Goal: Transaction & Acquisition: Book appointment/travel/reservation

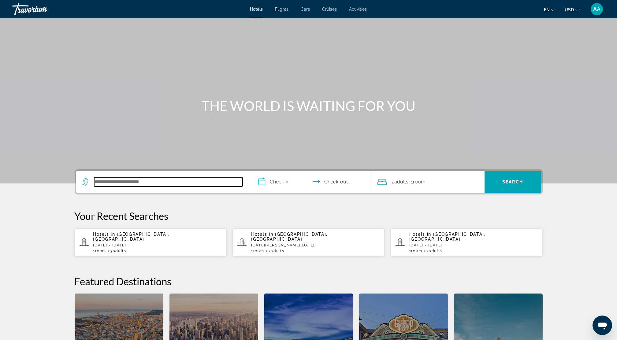
click at [128, 180] on input "Search hotel destination" at bounding box center [168, 181] width 148 height 9
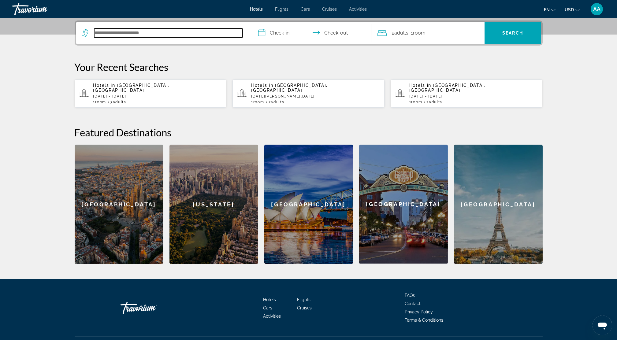
scroll to position [149, 0]
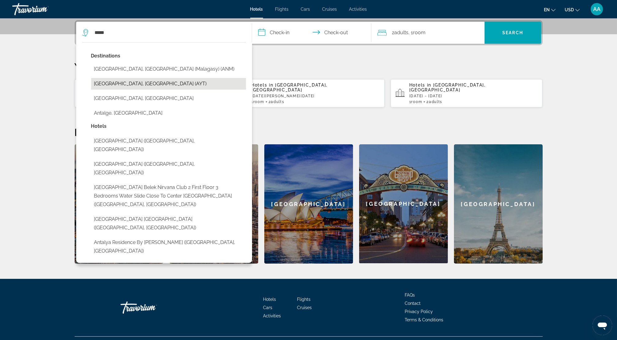
click at [107, 83] on button "[GEOGRAPHIC_DATA], [GEOGRAPHIC_DATA] (AYT)" at bounding box center [168, 84] width 155 height 12
type input "**********"
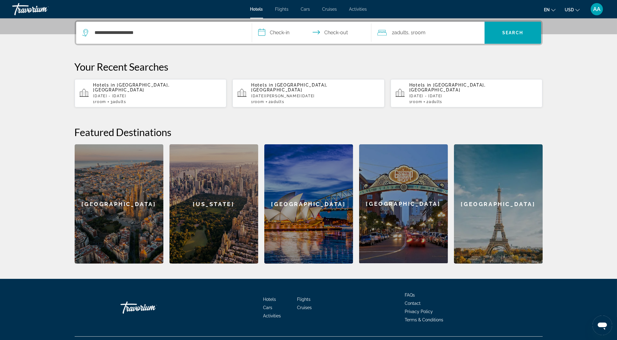
click at [284, 36] on input "**********" at bounding box center [313, 34] width 122 height 24
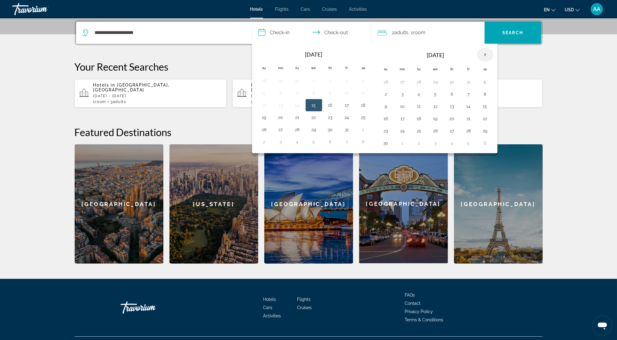
click at [482, 55] on th "Next month" at bounding box center [485, 54] width 17 height 13
click at [483, 54] on th "Next month" at bounding box center [485, 54] width 17 height 13
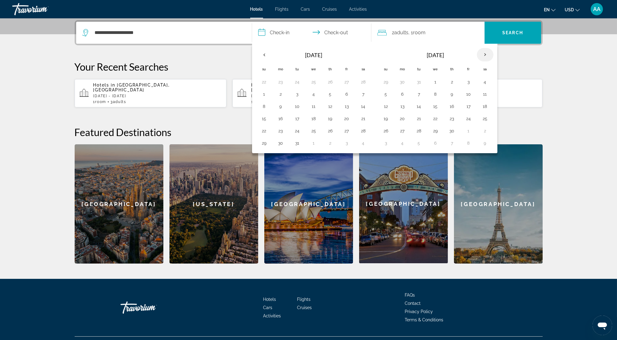
click at [483, 54] on th "Next month" at bounding box center [485, 54] width 17 height 13
click at [387, 97] on button "3" at bounding box center [386, 94] width 10 height 9
click at [385, 106] on button "10" at bounding box center [386, 106] width 10 height 9
type input "**********"
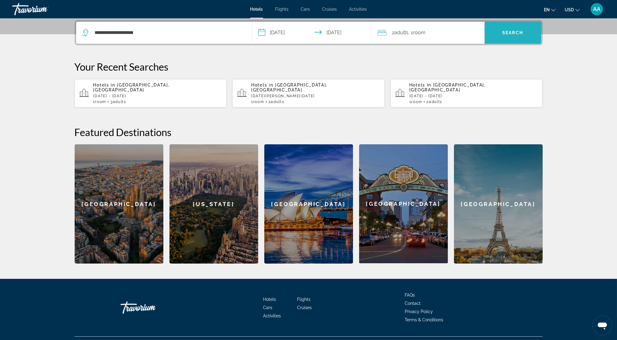
click at [498, 33] on span "Search" at bounding box center [512, 32] width 57 height 15
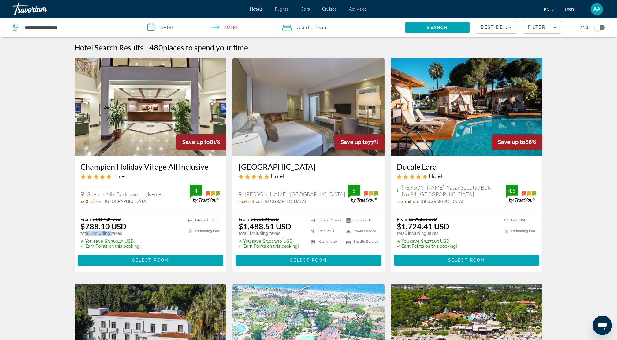
drag, startPoint x: 85, startPoint y: 230, endPoint x: 111, endPoint y: 233, distance: 25.8
click at [111, 233] on p "total, including taxes" at bounding box center [111, 233] width 60 height 5
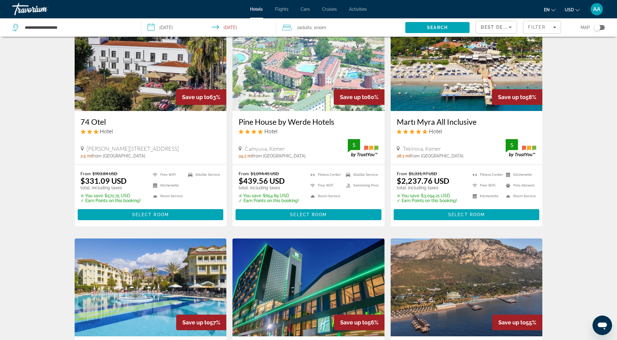
scroll to position [285, 0]
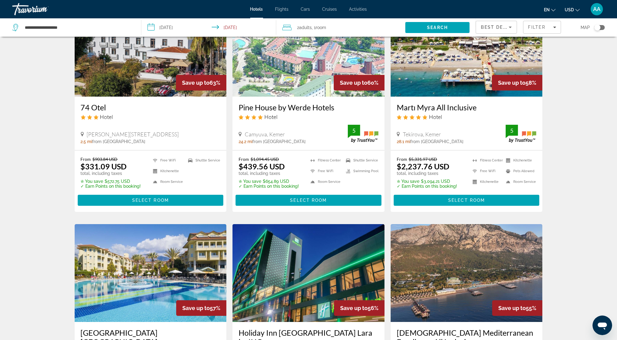
click at [488, 30] on div "Best Deals" at bounding box center [494, 27] width 28 height 7
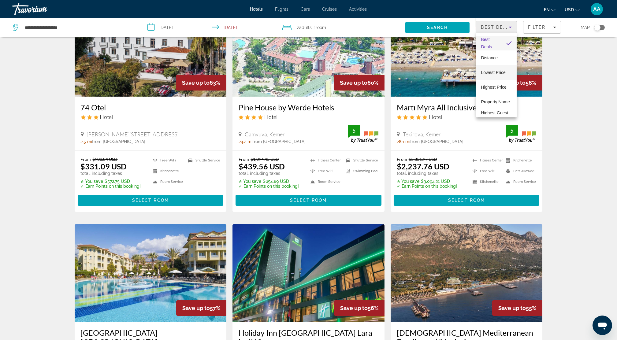
scroll to position [245, 0]
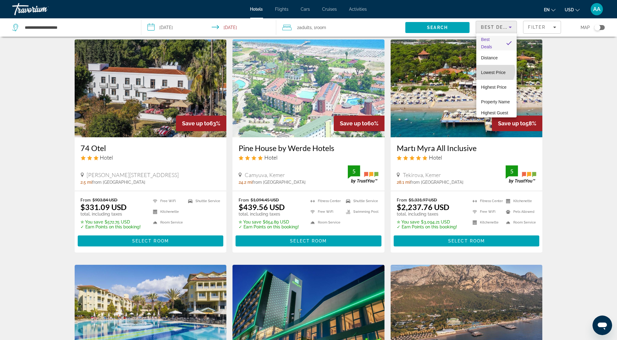
click at [494, 71] on span "Lowest Price" at bounding box center [493, 72] width 24 height 5
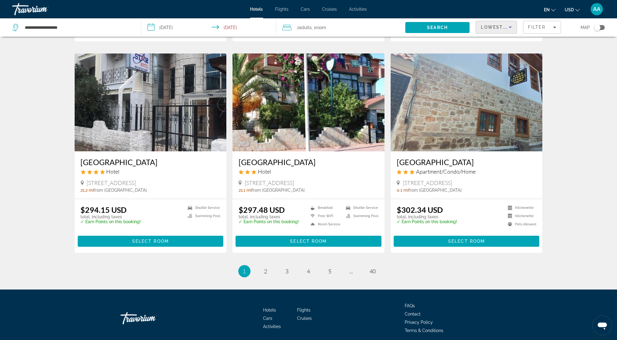
scroll to position [670, 0]
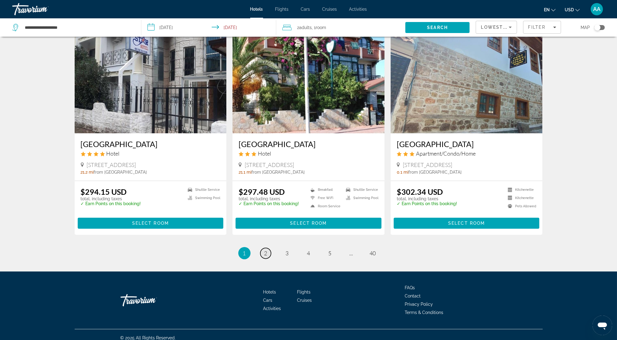
click at [264, 250] on span "2" at bounding box center [265, 253] width 3 height 7
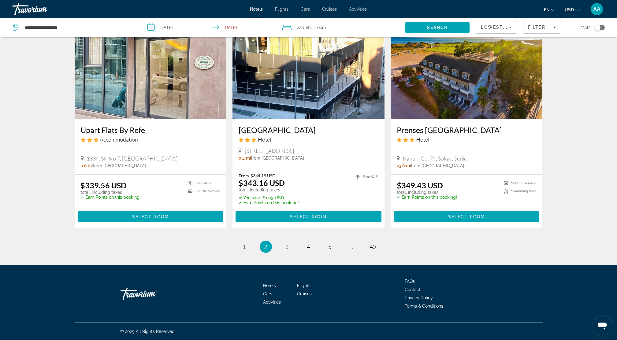
scroll to position [706, 0]
click at [289, 248] on link "page 3" at bounding box center [287, 246] width 11 height 11
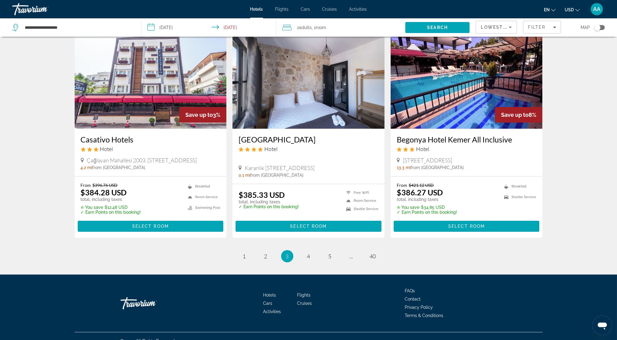
scroll to position [678, 0]
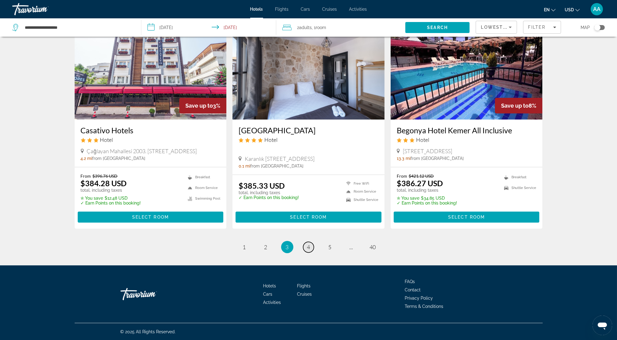
click at [307, 245] on span "4" at bounding box center [308, 247] width 3 height 7
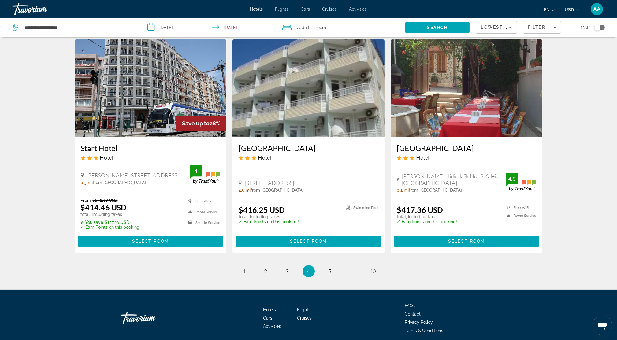
scroll to position [698, 0]
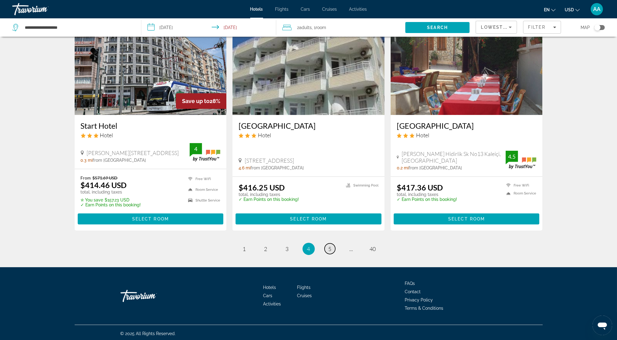
click at [331, 248] on span "5" at bounding box center [329, 248] width 3 height 7
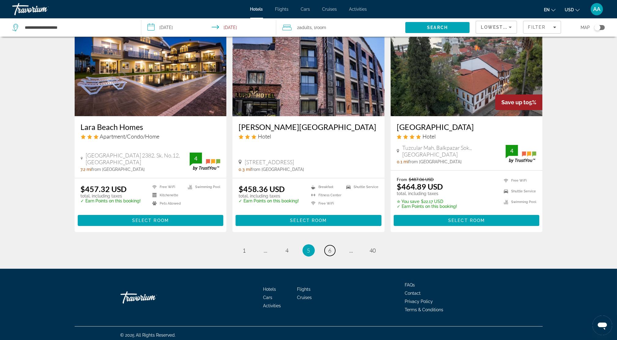
scroll to position [698, 0]
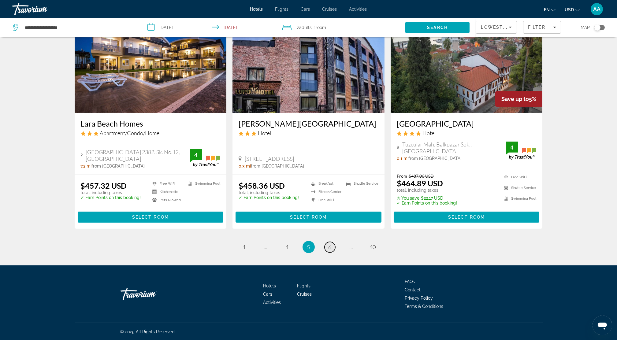
click at [329, 246] on span "6" at bounding box center [329, 247] width 3 height 7
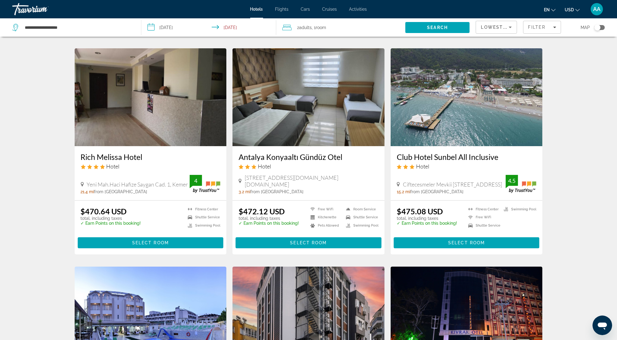
scroll to position [245, 0]
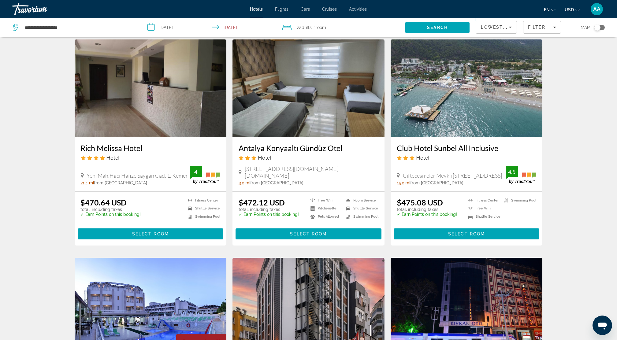
click at [453, 110] on img "Main content" at bounding box center [466, 88] width 152 height 98
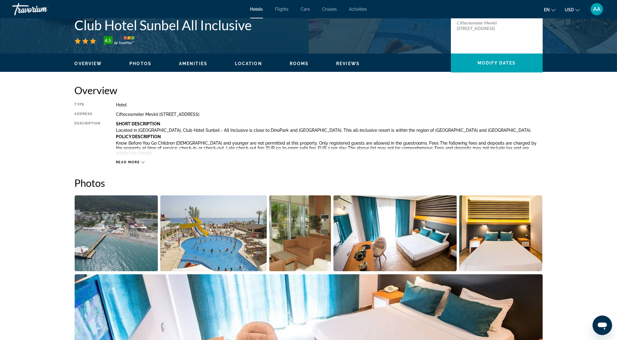
scroll to position [163, 0]
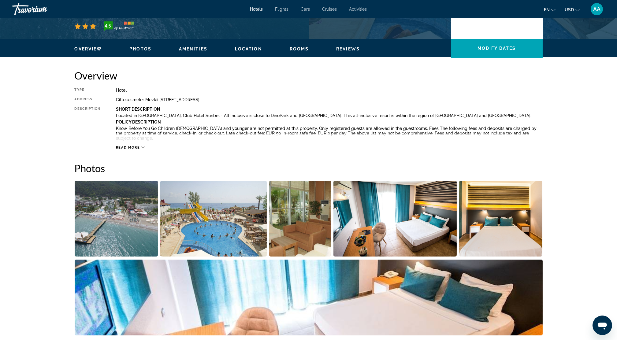
click at [117, 219] on img "Open full-screen image slider" at bounding box center [116, 219] width 83 height 76
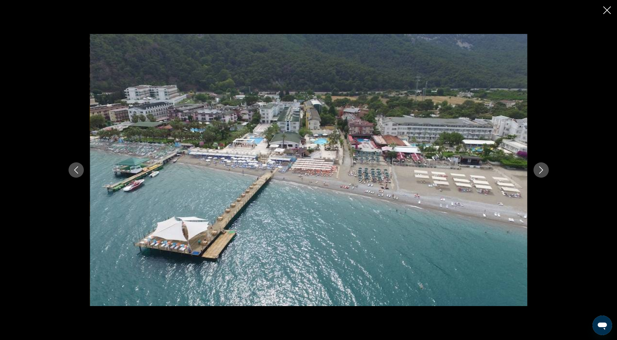
click at [541, 171] on icon "Next image" at bounding box center [540, 169] width 7 height 7
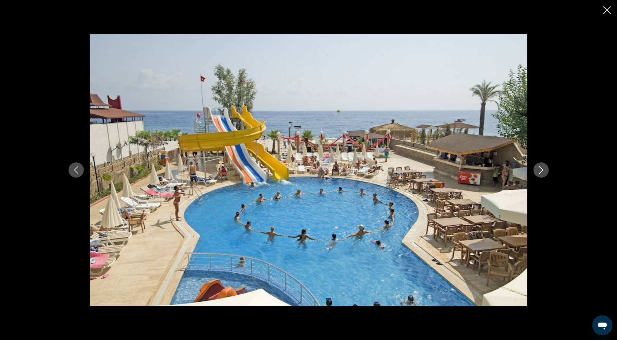
click at [540, 170] on icon "Next image" at bounding box center [540, 169] width 7 height 7
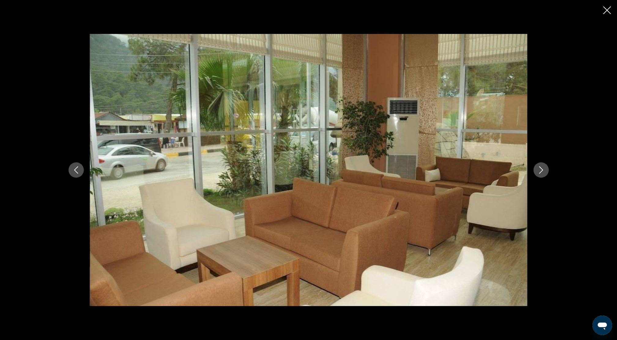
click at [540, 169] on icon "Next image" at bounding box center [540, 169] width 7 height 7
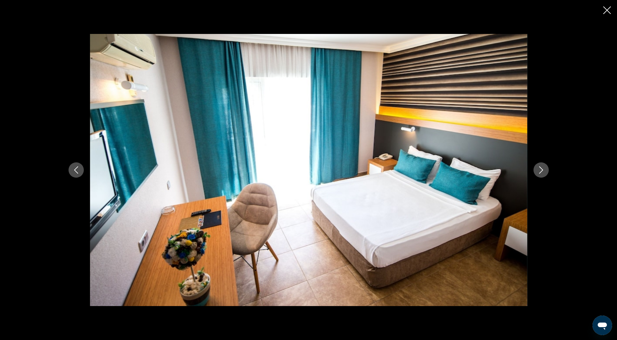
click at [540, 169] on icon "Next image" at bounding box center [540, 169] width 7 height 7
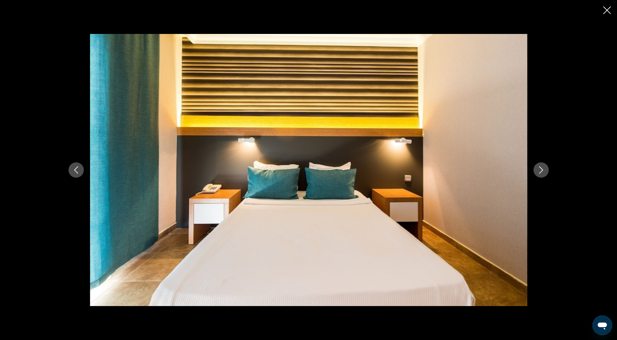
click at [540, 169] on icon "Next image" at bounding box center [540, 169] width 7 height 7
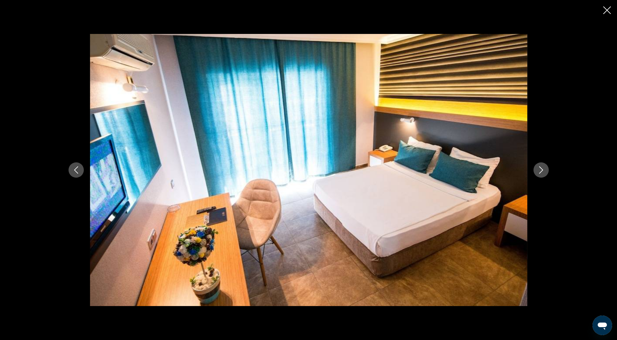
click at [540, 169] on icon "Next image" at bounding box center [540, 169] width 7 height 7
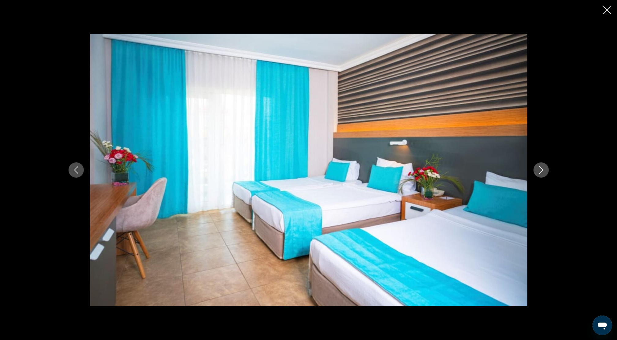
click at [540, 169] on icon "Next image" at bounding box center [540, 169] width 7 height 7
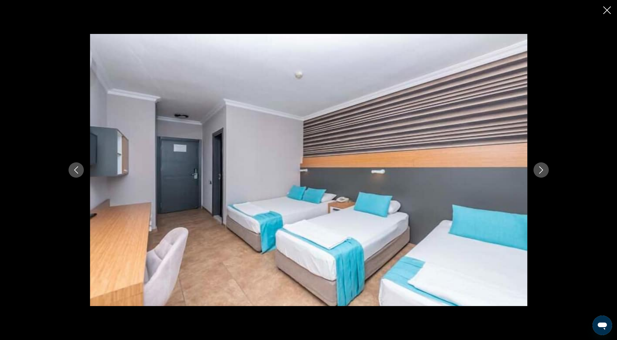
click at [540, 169] on icon "Next image" at bounding box center [540, 169] width 7 height 7
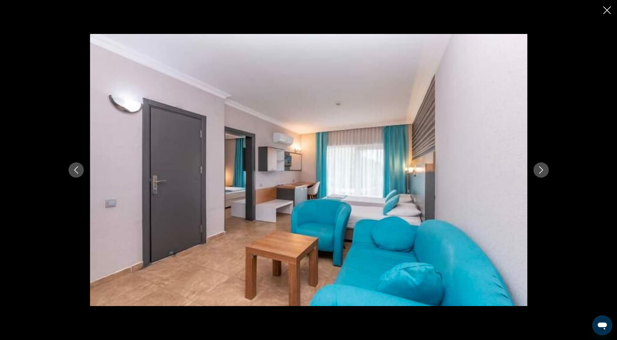
click at [606, 8] on icon "Close slideshow" at bounding box center [607, 10] width 8 height 8
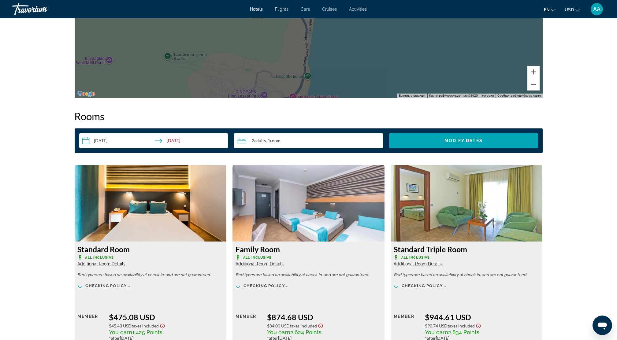
scroll to position [774, 0]
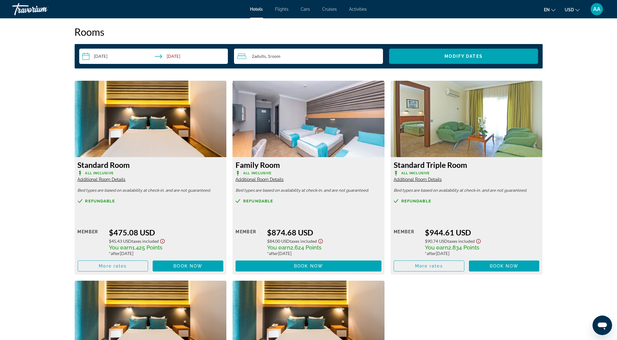
drag, startPoint x: 114, startPoint y: 228, endPoint x: 162, endPoint y: 231, distance: 48.1
click at [162, 231] on div "$475.08 USD" at bounding box center [166, 232] width 114 height 9
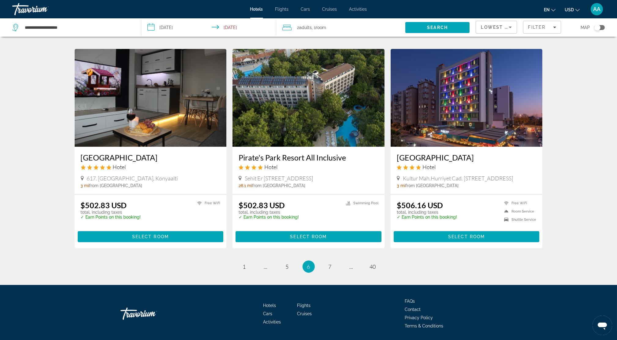
scroll to position [693, 0]
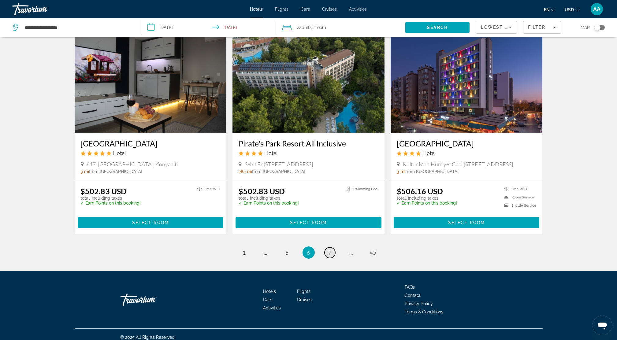
click at [331, 253] on span "7" at bounding box center [329, 252] width 3 height 7
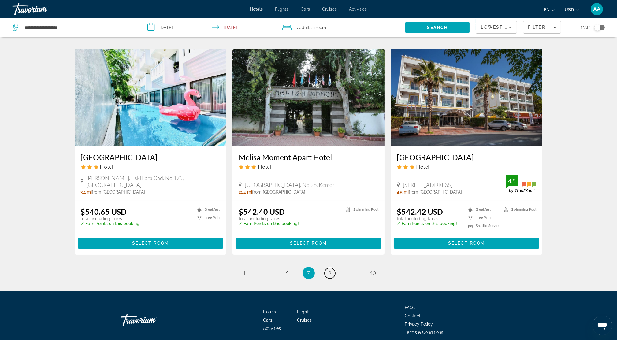
scroll to position [683, 0]
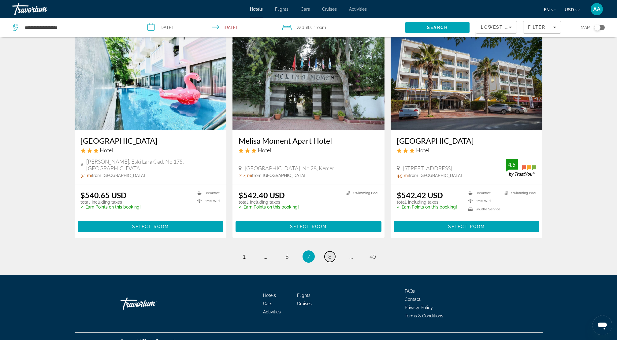
click at [331, 253] on span "8" at bounding box center [329, 256] width 3 height 7
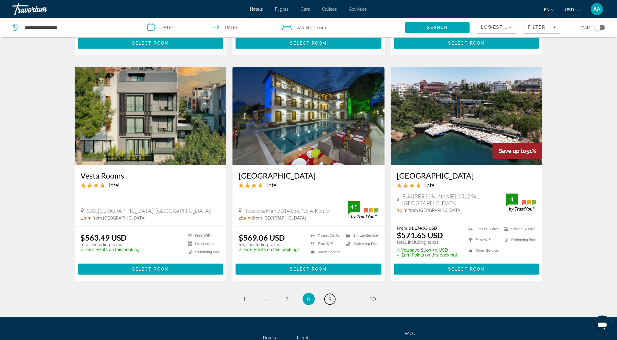
scroll to position [714, 0]
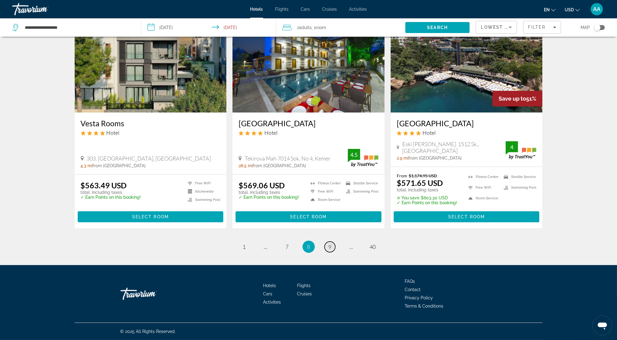
click at [333, 250] on link "page 9" at bounding box center [329, 246] width 11 height 11
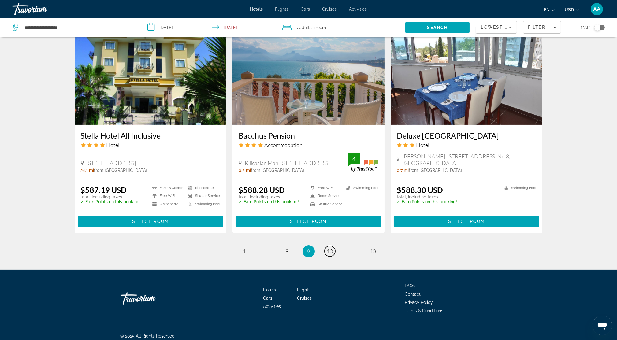
scroll to position [705, 0]
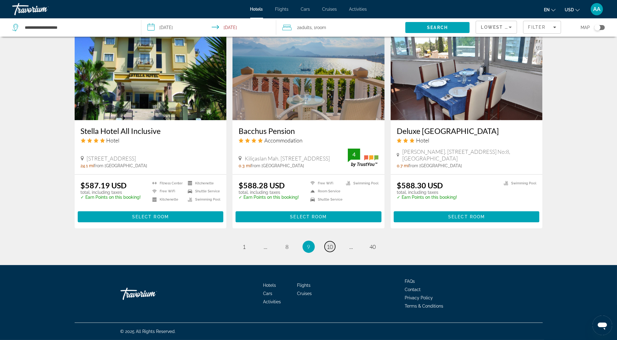
click at [330, 244] on span "10" at bounding box center [330, 246] width 6 height 7
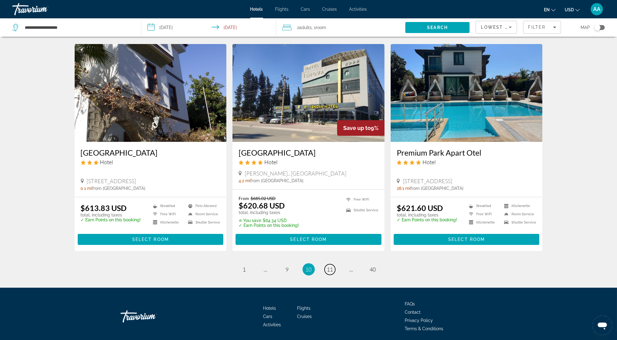
scroll to position [691, 0]
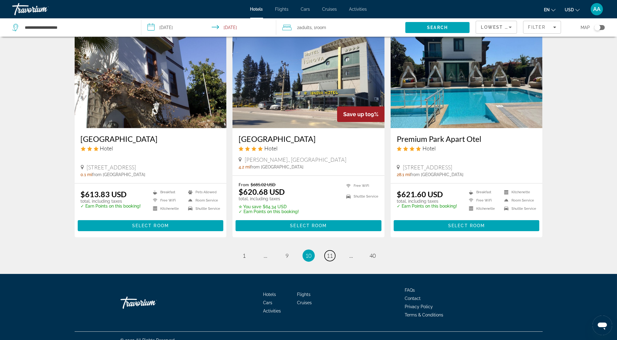
click at [329, 252] on span "11" at bounding box center [330, 255] width 6 height 7
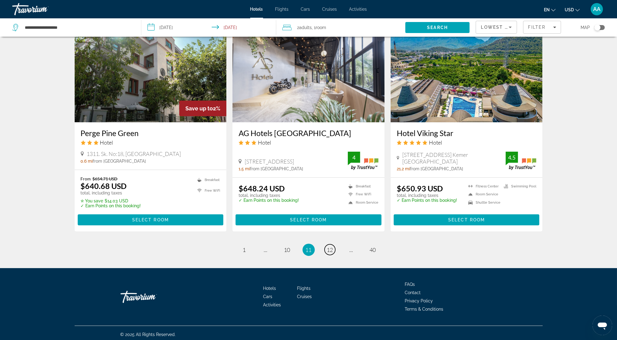
scroll to position [707, 0]
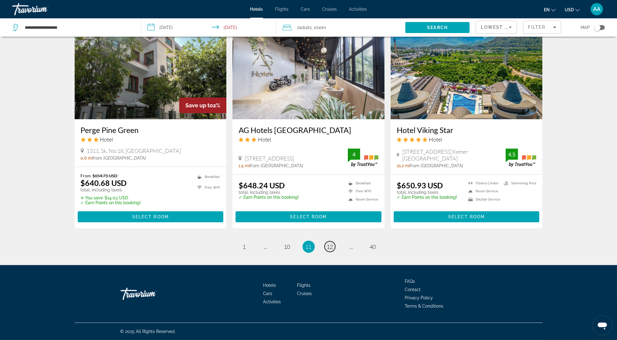
click at [333, 251] on link "page 12" at bounding box center [329, 246] width 11 height 11
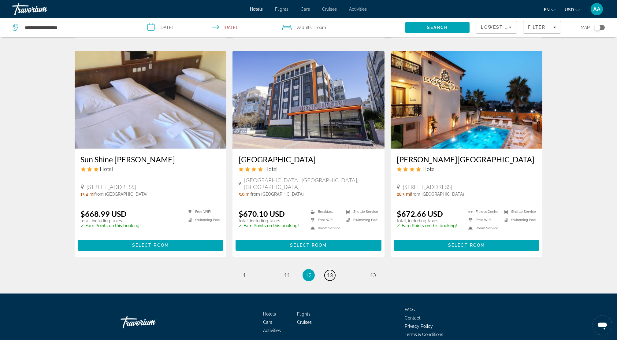
scroll to position [683, 0]
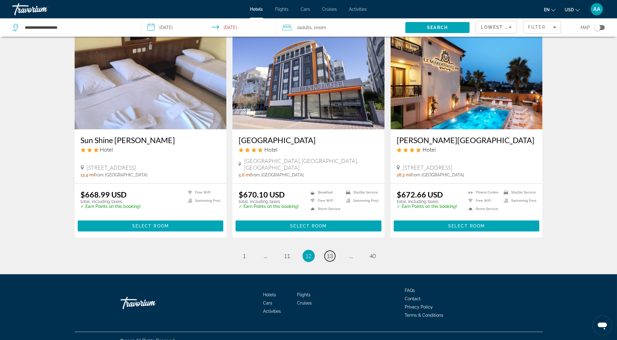
click at [330, 251] on link "page 13" at bounding box center [329, 256] width 11 height 11
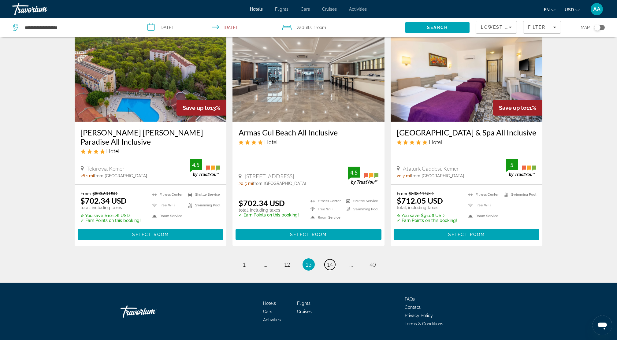
scroll to position [715, 0]
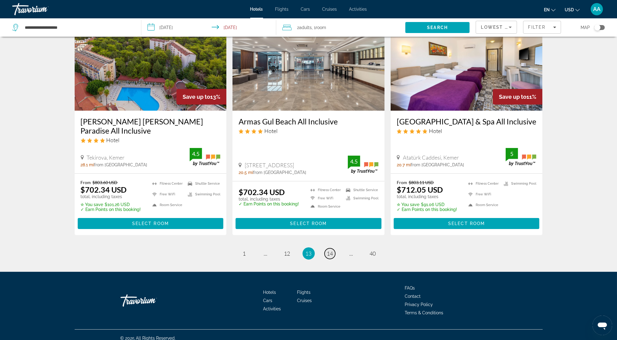
click at [329, 250] on span "14" at bounding box center [330, 253] width 6 height 7
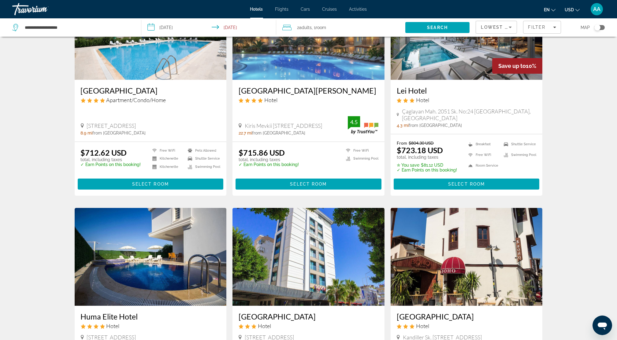
scroll to position [81, 0]
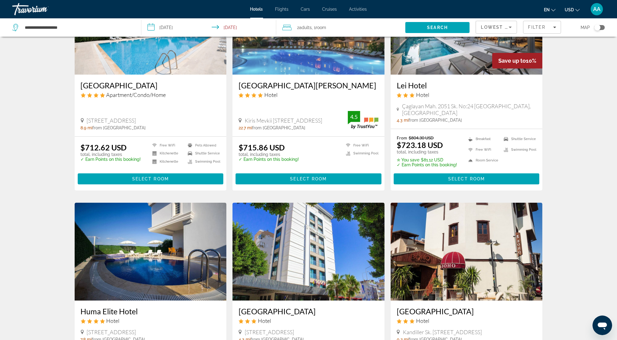
click at [495, 29] on span "Lowest Price" at bounding box center [499, 27] width 39 height 5
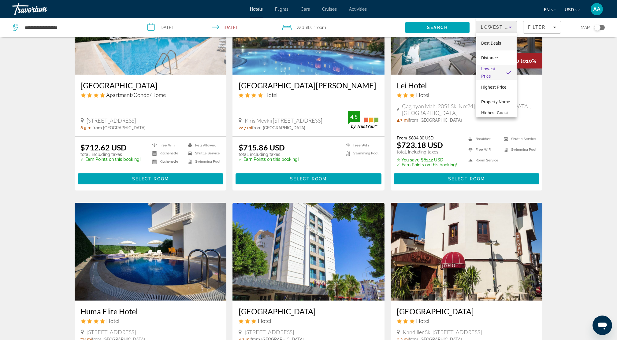
click at [486, 42] on span "Best Deals" at bounding box center [491, 43] width 20 height 5
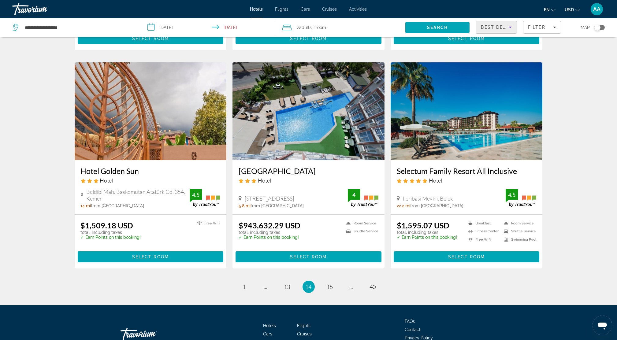
scroll to position [677, 0]
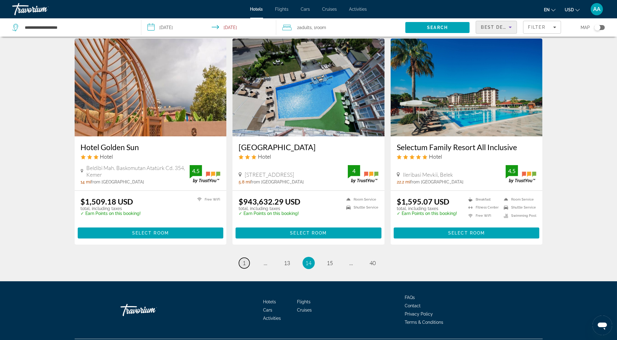
click at [245, 260] on span "1" at bounding box center [244, 263] width 3 height 7
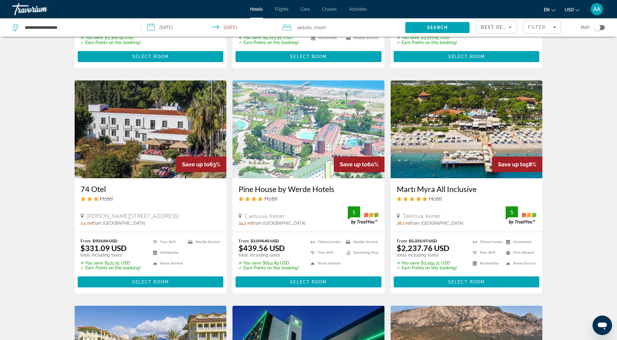
scroll to position [245, 0]
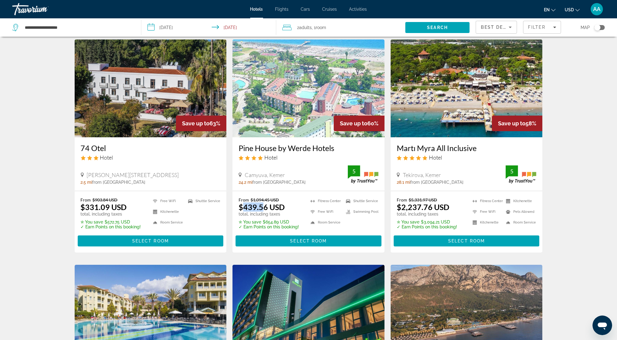
drag, startPoint x: 244, startPoint y: 207, endPoint x: 263, endPoint y: 207, distance: 19.3
click at [263, 207] on ins "$439.56 USD" at bounding box center [261, 206] width 46 height 9
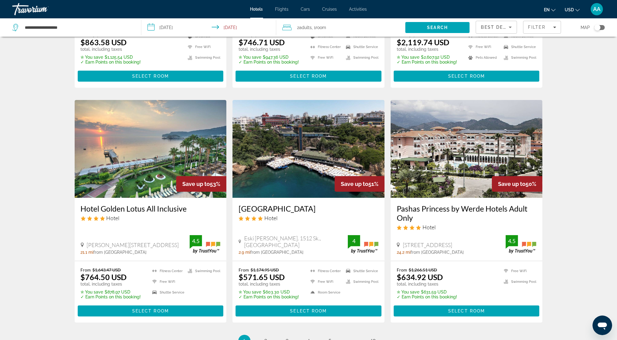
scroll to position [693, 0]
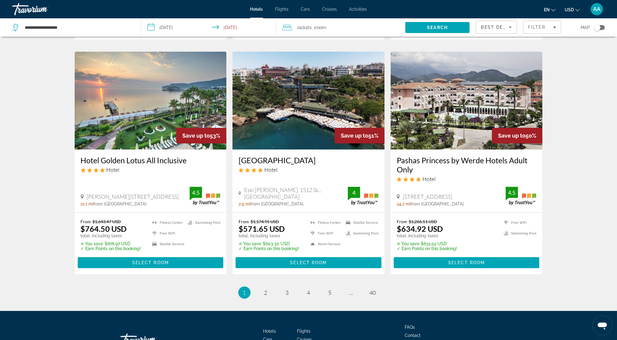
click at [140, 123] on img "Main content" at bounding box center [151, 101] width 152 height 98
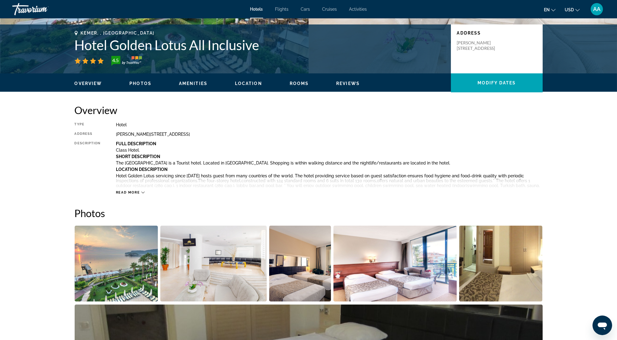
scroll to position [245, 0]
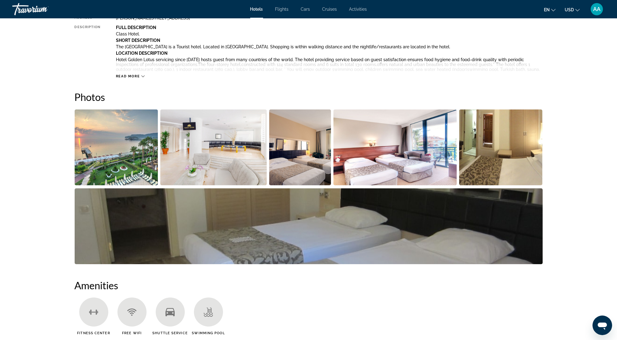
click at [126, 165] on img "Open full-screen image slider" at bounding box center [116, 147] width 83 height 76
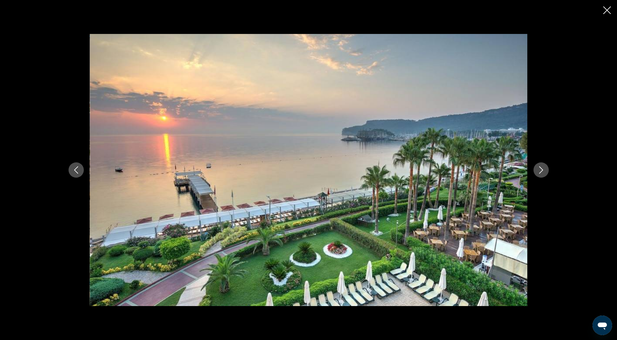
click at [541, 166] on icon "Next image" at bounding box center [540, 169] width 7 height 7
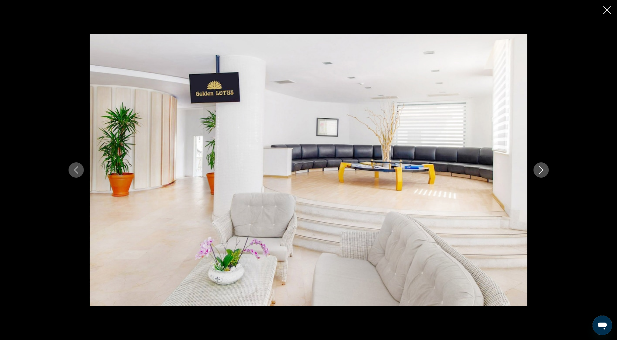
click at [541, 166] on icon "Next image" at bounding box center [540, 169] width 7 height 7
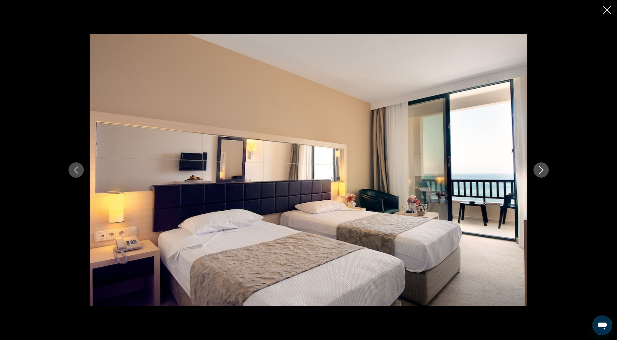
click at [541, 166] on icon "Next image" at bounding box center [540, 169] width 7 height 7
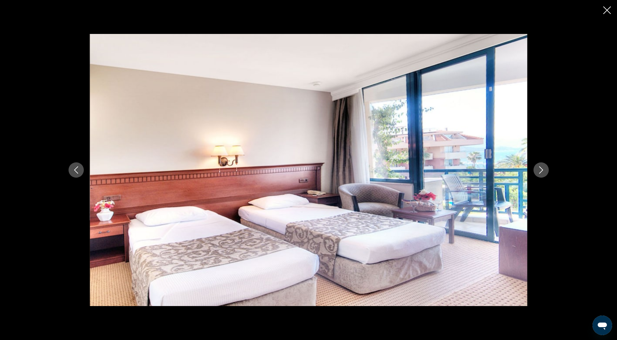
click at [541, 166] on icon "Next image" at bounding box center [540, 169] width 7 height 7
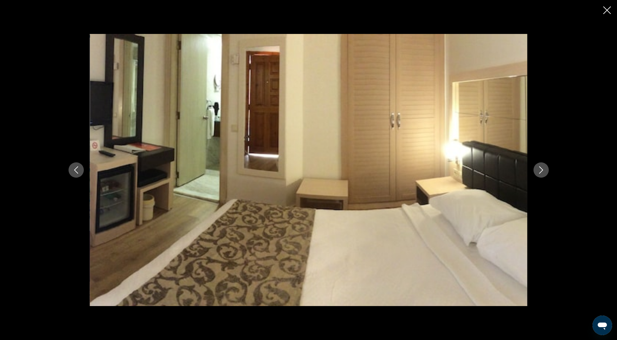
click at [541, 166] on icon "Next image" at bounding box center [540, 169] width 7 height 7
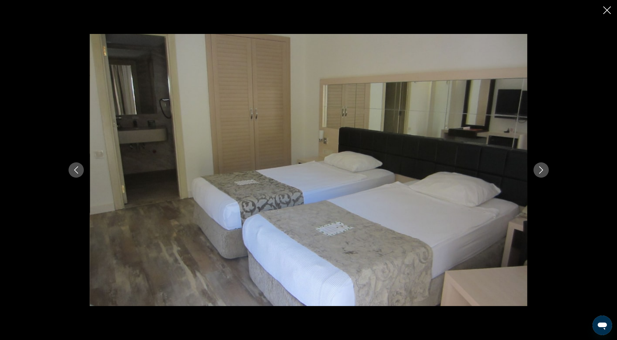
click at [541, 166] on icon "Next image" at bounding box center [540, 169] width 7 height 7
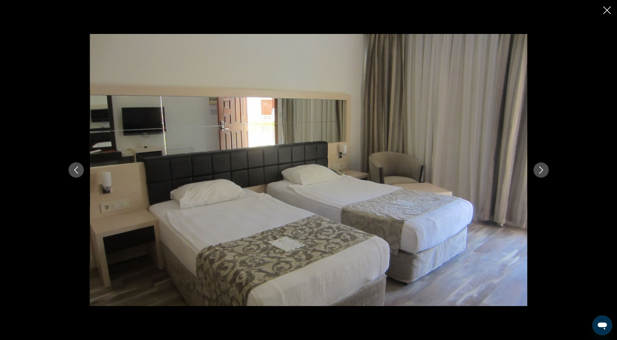
click at [607, 6] on button "Close slideshow" at bounding box center [607, 10] width 8 height 9
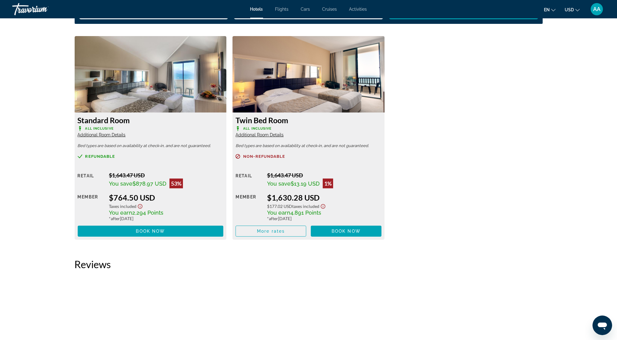
scroll to position [815, 0]
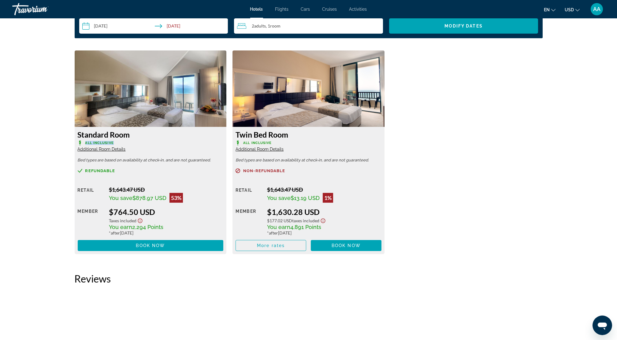
drag, startPoint x: 84, startPoint y: 142, endPoint x: 123, endPoint y: 142, distance: 39.4
click at [123, 142] on p "All Inclusive" at bounding box center [151, 143] width 146 height 5
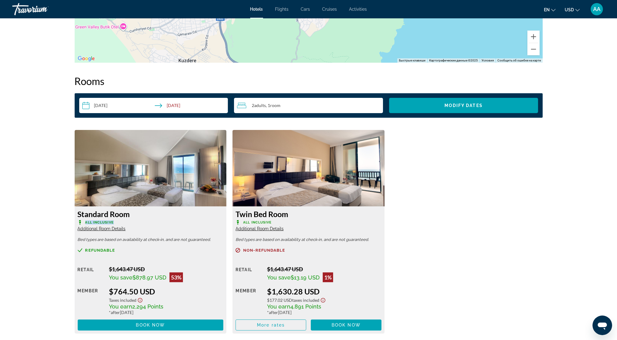
scroll to position [734, 0]
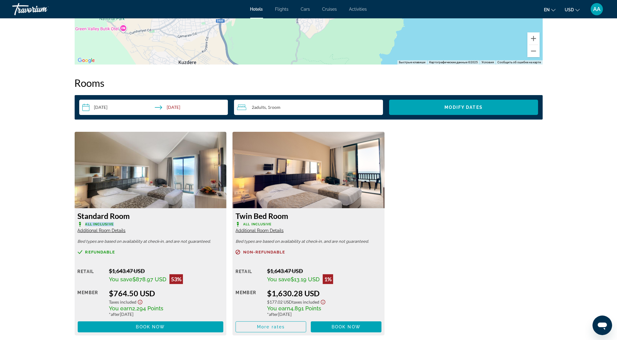
click at [295, 109] on div "2 Adult Adults , 1 Room rooms" at bounding box center [310, 107] width 146 height 7
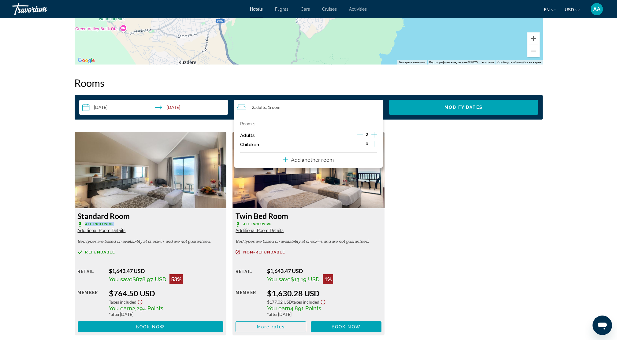
click at [348, 161] on div "Room 1 Adults 2 Children 0 Add another room" at bounding box center [308, 141] width 149 height 53
click at [372, 145] on icon "Increment children" at bounding box center [374, 143] width 6 height 7
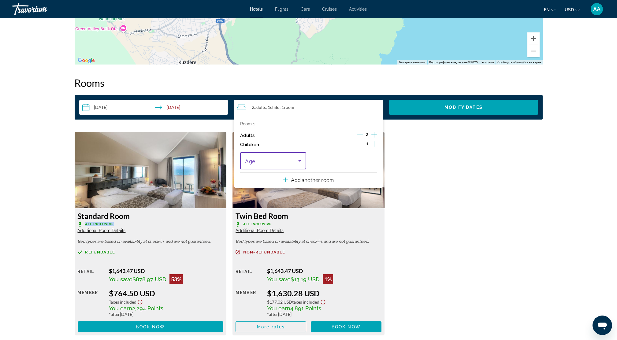
click at [298, 160] on icon "Travelers: 2 adults, 1 child" at bounding box center [299, 160] width 7 height 7
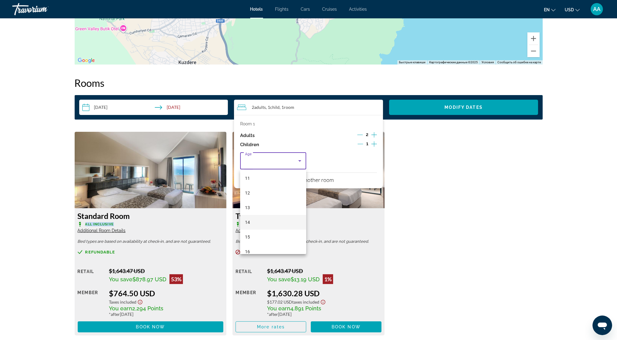
scroll to position [185, 0]
click at [246, 186] on span "13" at bounding box center [247, 185] width 5 height 7
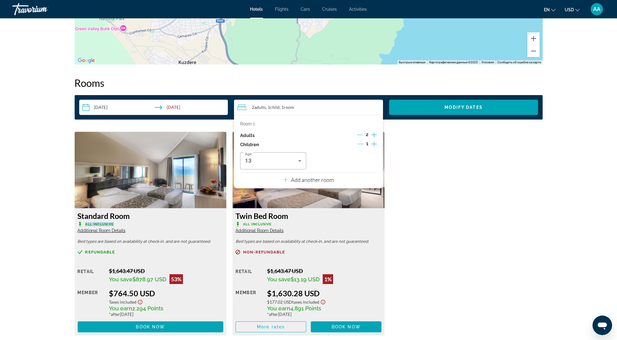
click at [373, 144] on icon "Increment children" at bounding box center [374, 143] width 6 height 7
click at [353, 160] on span "Travelers: 2 adults, 2 children" at bounding box center [341, 160] width 53 height 7
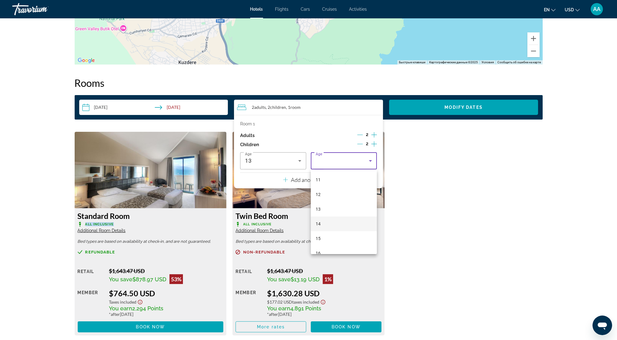
scroll to position [163, 0]
click at [316, 233] on span "15" at bounding box center [317, 236] width 5 height 7
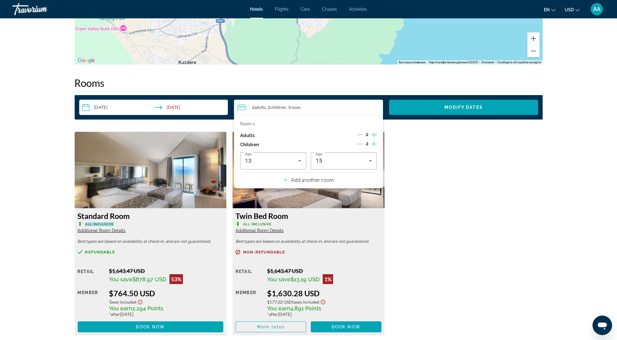
click at [304, 181] on p "Add another room" at bounding box center [312, 179] width 43 height 7
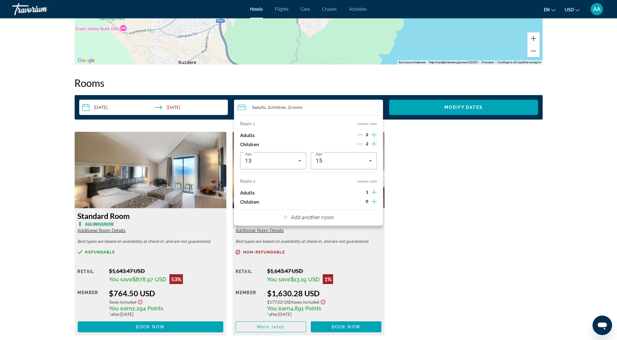
click at [372, 192] on icon "Increment adults" at bounding box center [374, 192] width 6 height 7
click at [371, 201] on icon "Increment children" at bounding box center [374, 201] width 6 height 7
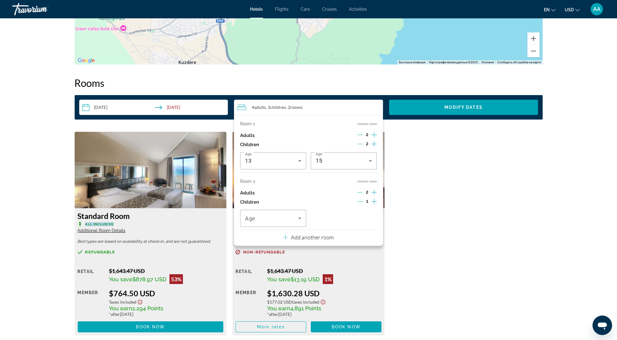
click at [371, 201] on icon "Increment children" at bounding box center [374, 201] width 6 height 7
click at [296, 222] on icon "Travelers: 4 adults, 4 children" at bounding box center [299, 218] width 7 height 7
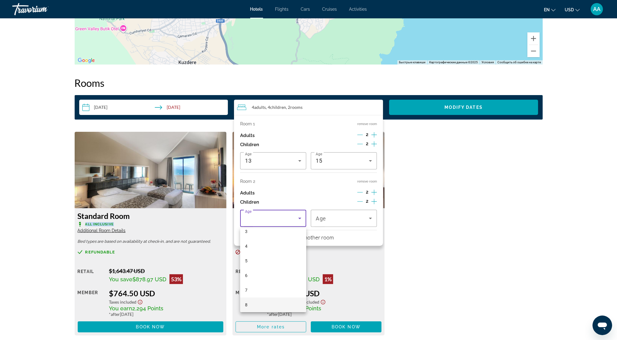
scroll to position [122, 0]
click at [244, 235] on mat-option "8" at bounding box center [273, 233] width 66 height 15
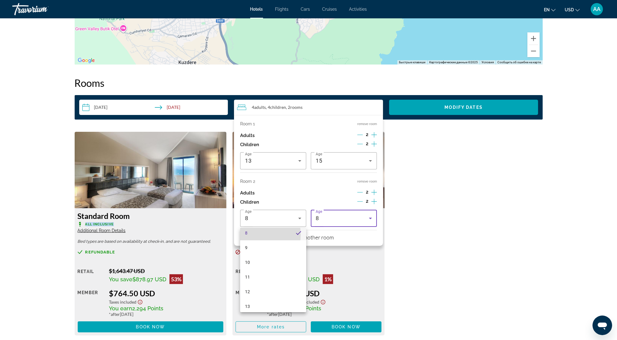
scroll to position [0, 0]
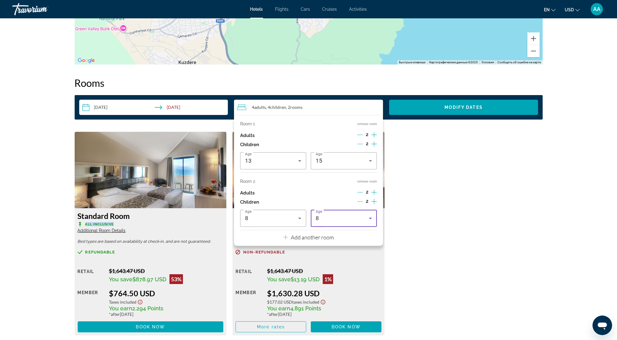
click at [360, 223] on div "8" at bounding box center [343, 218] width 56 height 17
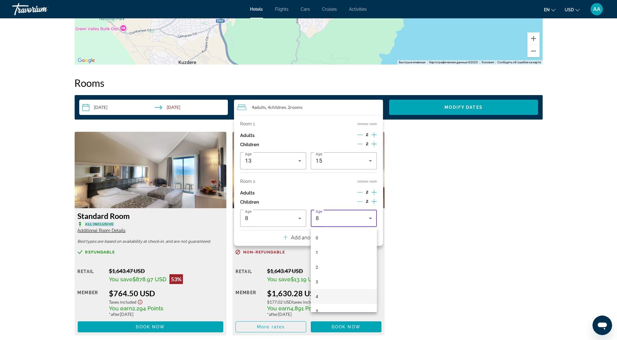
scroll to position [50, 0]
click at [319, 279] on mat-option "6" at bounding box center [344, 275] width 66 height 15
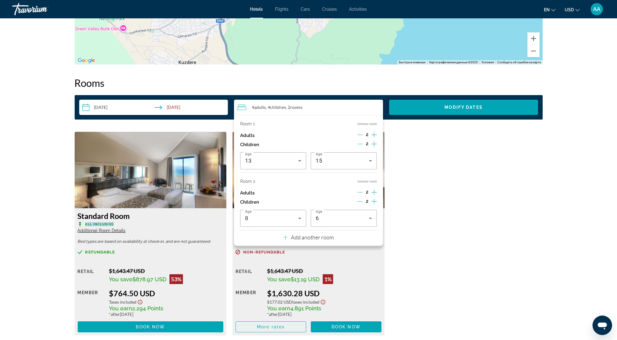
click at [324, 238] on p "Add another room" at bounding box center [312, 237] width 43 height 7
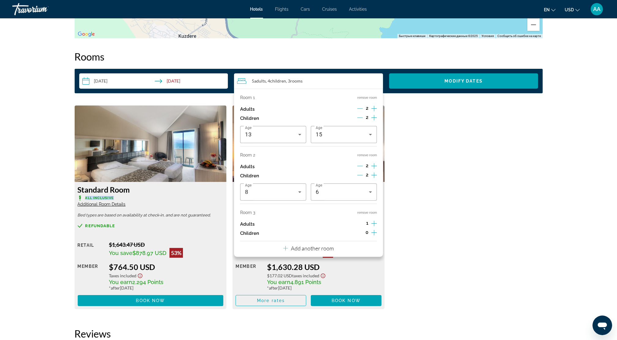
scroll to position [774, 0]
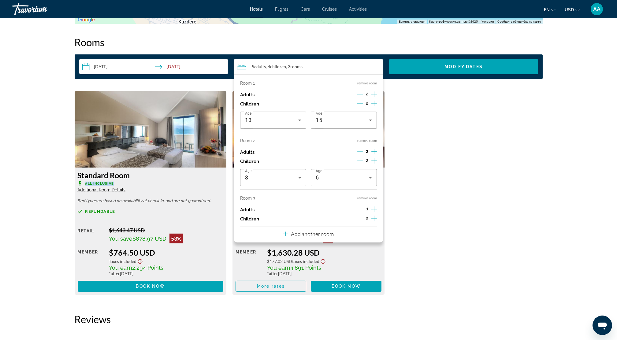
click at [375, 211] on icon "Increment adults" at bounding box center [374, 208] width 6 height 7
click at [374, 221] on icon "Increment children" at bounding box center [374, 218] width 6 height 7
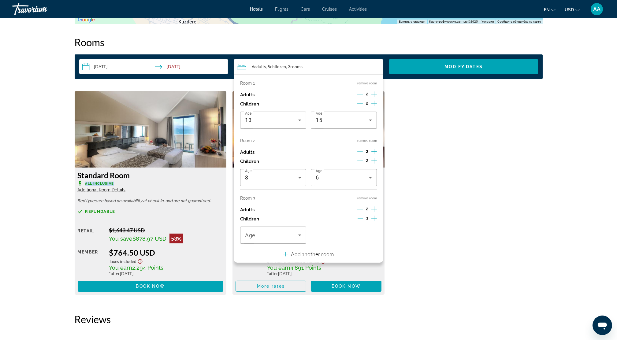
click at [375, 219] on icon "Increment children" at bounding box center [374, 218] width 6 height 6
click at [300, 238] on icon "Travelers: 6 adults, 6 children" at bounding box center [299, 234] width 7 height 7
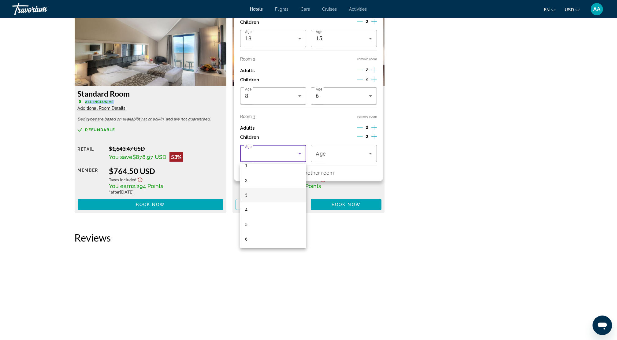
scroll to position [81, 0]
drag, startPoint x: 252, startPoint y: 194, endPoint x: 258, endPoint y: 194, distance: 5.8
click at [252, 194] on mat-option "7" at bounding box center [273, 195] width 66 height 15
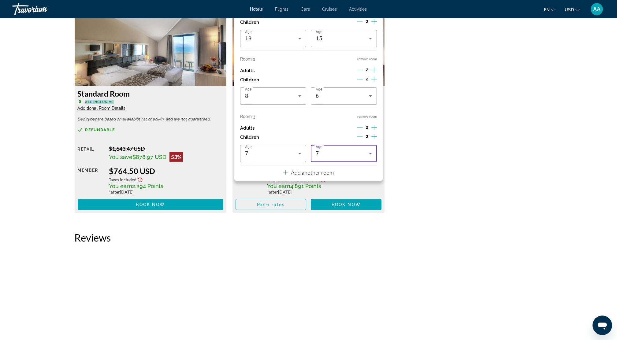
click at [366, 157] on icon "Travelers: 6 adults, 6 children" at bounding box center [369, 153] width 7 height 7
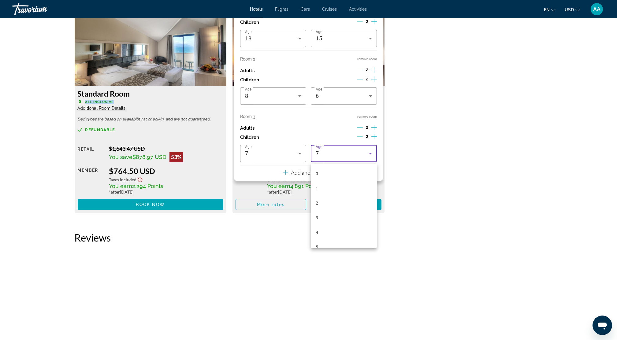
scroll to position [36, 0]
click at [340, 179] on mat-option "3" at bounding box center [344, 182] width 66 height 15
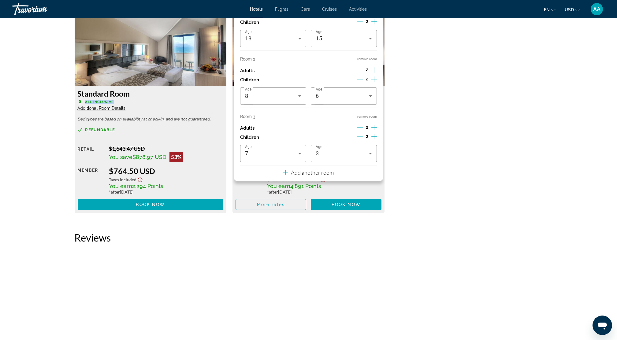
click at [325, 174] on p "Add another room" at bounding box center [312, 172] width 43 height 7
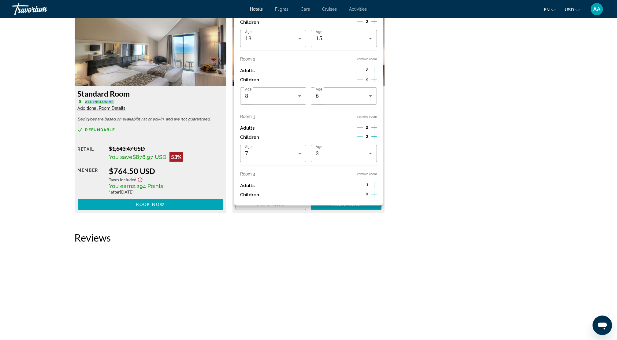
click at [374, 185] on icon "Increment adults" at bounding box center [374, 184] width 6 height 7
click at [370, 196] on div "0" at bounding box center [367, 194] width 20 height 9
click at [372, 195] on div "0" at bounding box center [367, 194] width 20 height 9
click at [372, 195] on icon "Increment children" at bounding box center [374, 193] width 6 height 7
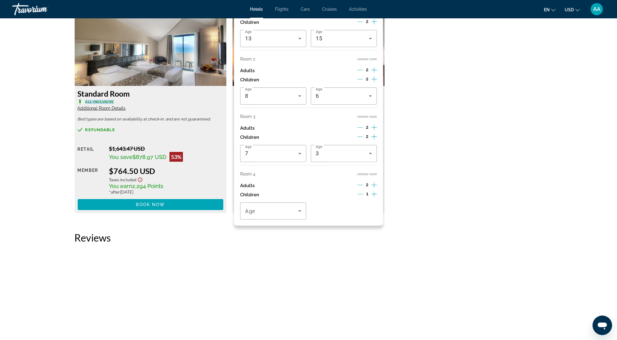
click at [374, 195] on icon "Increment children" at bounding box center [374, 193] width 6 height 7
click at [301, 215] on icon "Travelers: 8 adults, 8 children" at bounding box center [299, 210] width 7 height 7
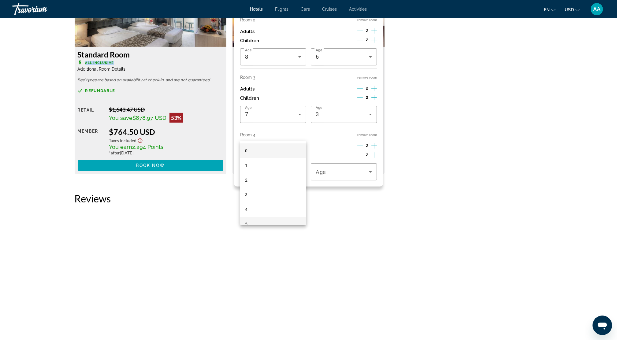
scroll to position [937, 0]
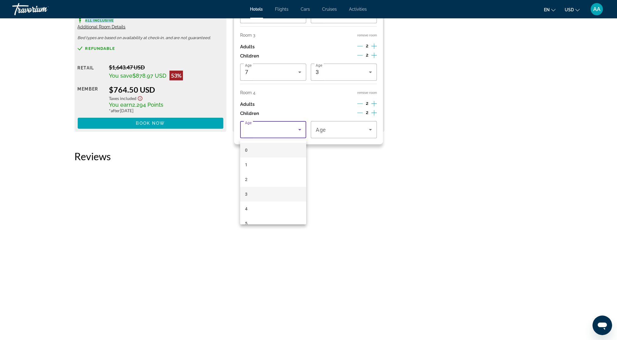
click at [251, 194] on mat-option "3" at bounding box center [273, 194] width 66 height 15
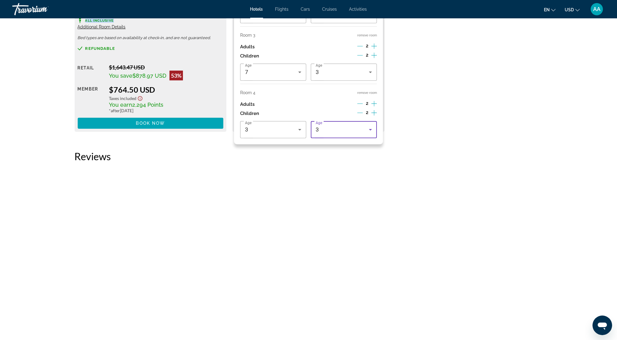
click at [359, 133] on div "3" at bounding box center [341, 129] width 53 height 7
click at [325, 187] on mat-option "11" at bounding box center [344, 189] width 66 height 15
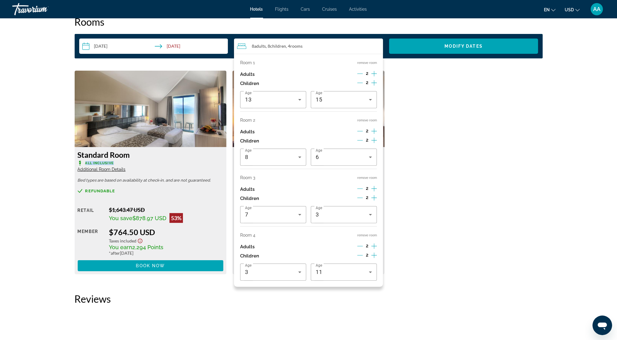
scroll to position [774, 0]
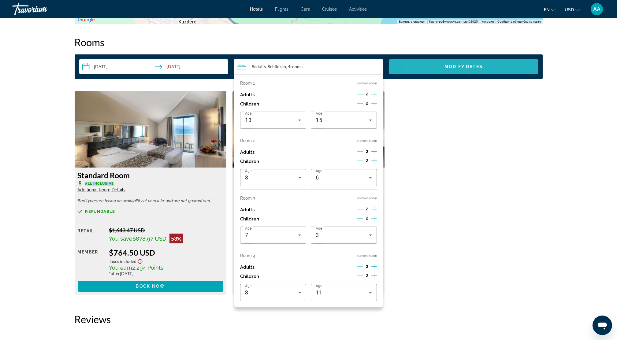
click at [432, 66] on span "Search widget" at bounding box center [463, 66] width 149 height 15
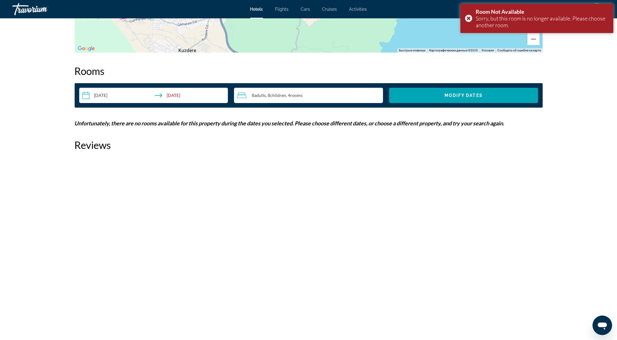
scroll to position [734, 0]
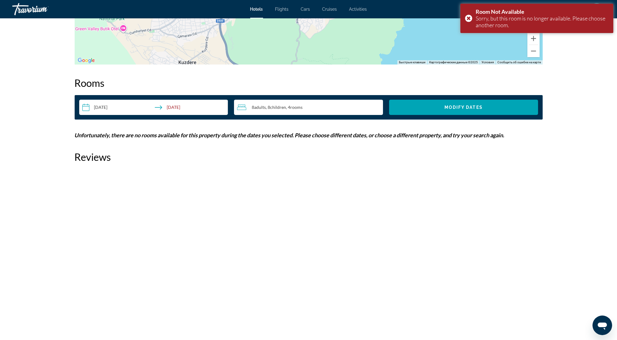
click at [298, 107] on span "rooms" at bounding box center [296, 107] width 12 height 5
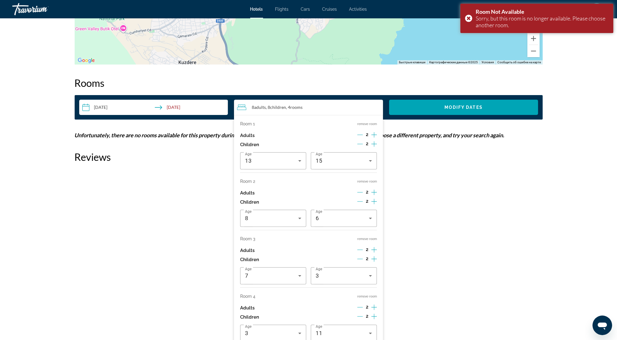
click at [363, 182] on button "remove room" at bounding box center [367, 181] width 20 height 4
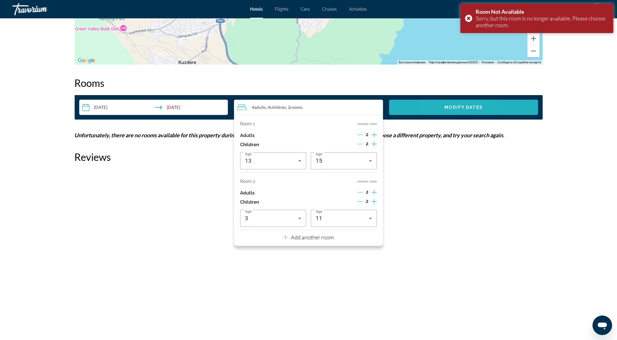
click at [440, 107] on span "Search widget" at bounding box center [463, 107] width 149 height 15
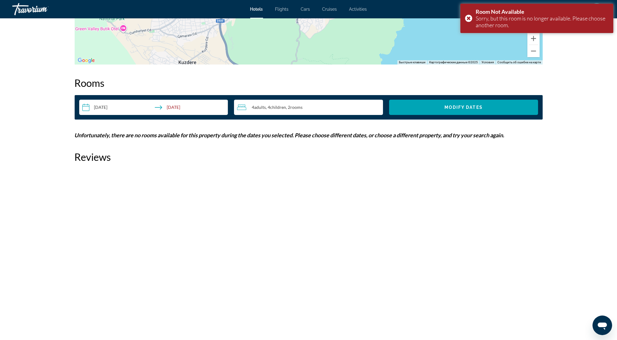
click at [290, 107] on span ", 2 Room rooms" at bounding box center [294, 107] width 17 height 5
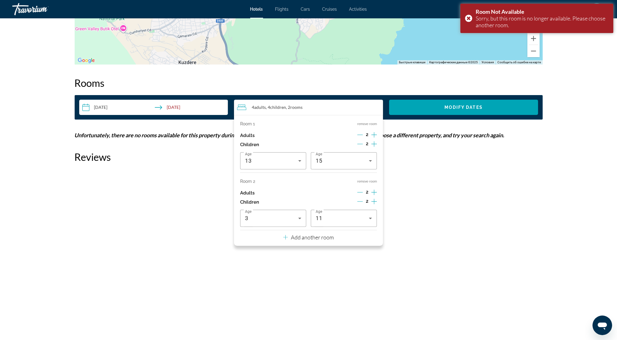
click at [366, 185] on div "Room 2 remove room Adults 2 Children 2 Age [DEMOGRAPHIC_DATA] Age [DEMOGRAPHIC_…" at bounding box center [308, 203] width 137 height 48
click at [365, 183] on button "remove room" at bounding box center [367, 181] width 20 height 4
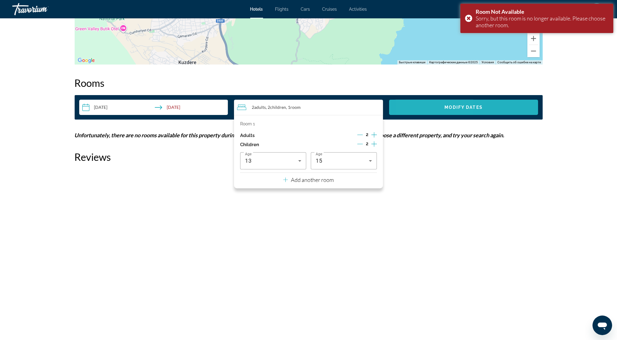
click at [428, 109] on span "Search widget" at bounding box center [463, 107] width 149 height 15
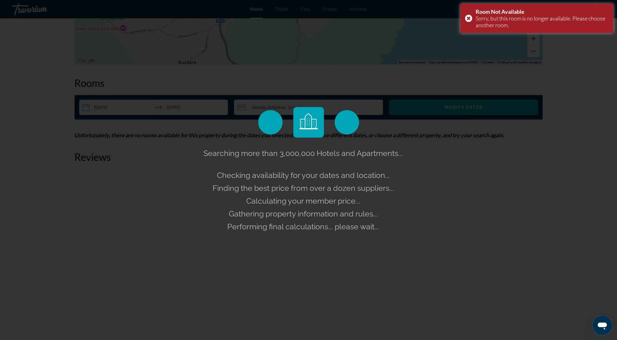
click at [335, 107] on div "Main content" at bounding box center [308, 122] width 107 height 31
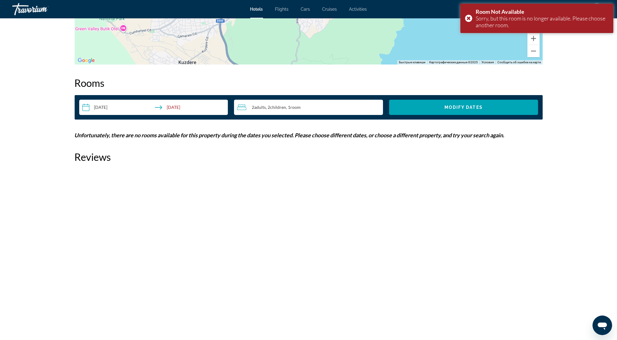
click at [276, 107] on span "Children" at bounding box center [278, 107] width 16 height 5
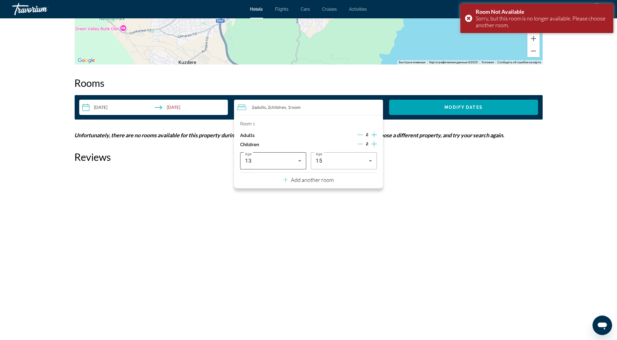
click at [279, 163] on div "13" at bounding box center [271, 160] width 53 height 7
click at [272, 191] on mat-option "9" at bounding box center [273, 188] width 66 height 15
click at [334, 164] on div "15" at bounding box center [341, 160] width 53 height 7
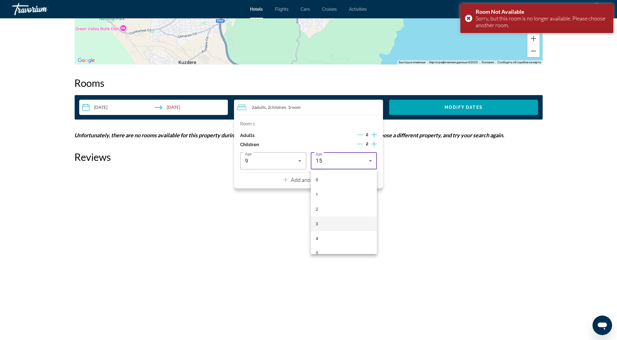
click at [319, 221] on mat-option "3" at bounding box center [344, 223] width 66 height 15
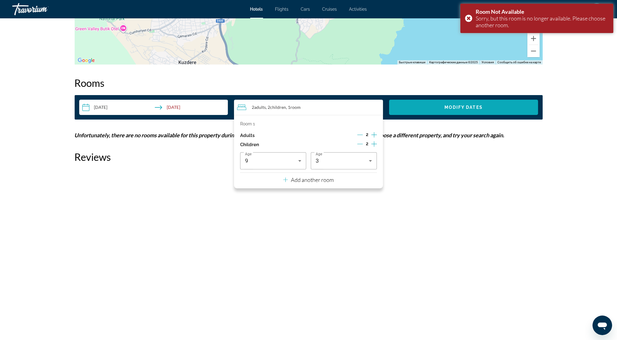
click at [446, 109] on span "Modify Dates" at bounding box center [463, 107] width 38 height 5
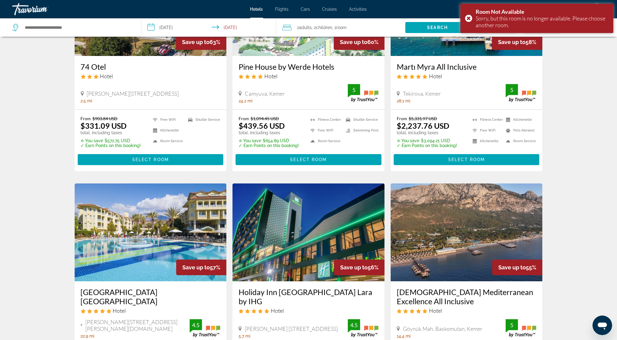
scroll to position [448, 0]
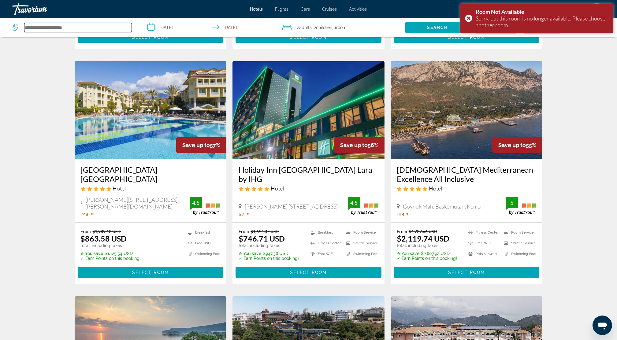
click at [83, 30] on input "Search hotel destination" at bounding box center [78, 27] width 108 height 9
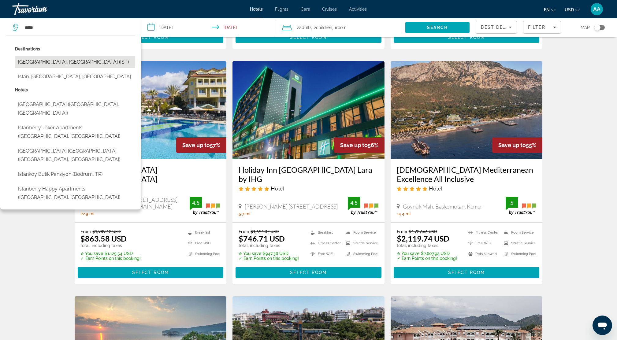
click at [42, 58] on button "[GEOGRAPHIC_DATA], [GEOGRAPHIC_DATA] (IST)" at bounding box center [75, 62] width 120 height 12
type input "**********"
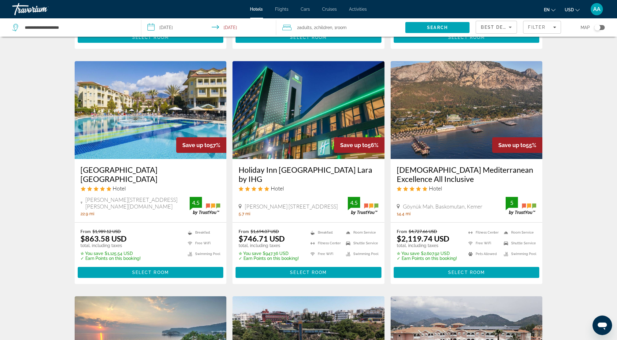
click at [353, 29] on div "2 Adult Adults , 2 Child Children , 1 Room rooms" at bounding box center [343, 27] width 123 height 9
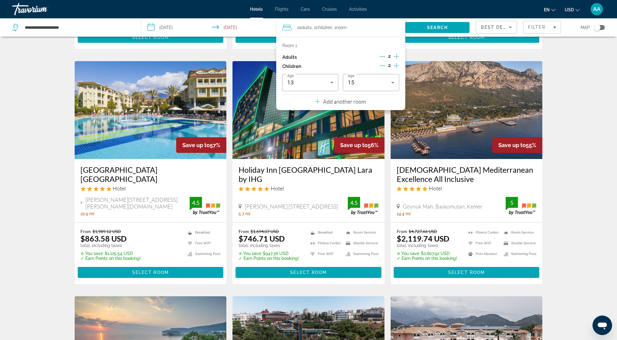
click at [385, 67] on div "2" at bounding box center [389, 66] width 20 height 9
click at [384, 65] on icon "Decrement children" at bounding box center [382, 66] width 6 height 6
click at [384, 65] on icon "Decrement children" at bounding box center [383, 66] width 6 height 6
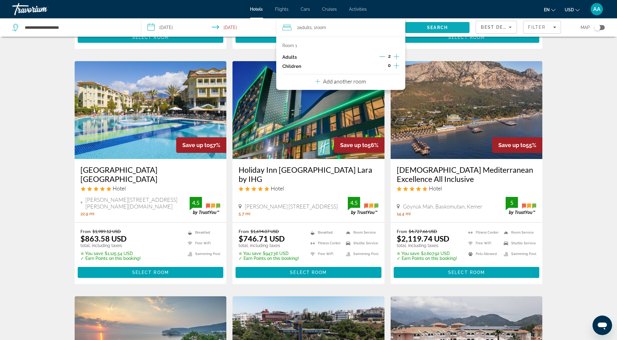
click at [445, 27] on span "Search" at bounding box center [437, 27] width 21 height 5
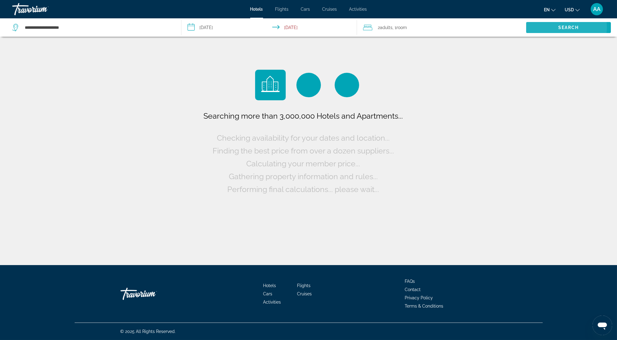
scroll to position [0, 0]
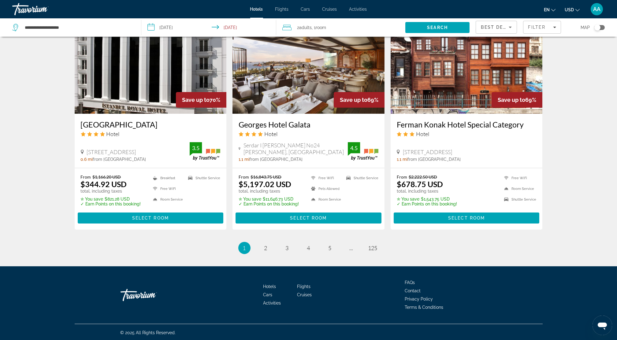
scroll to position [730, 0]
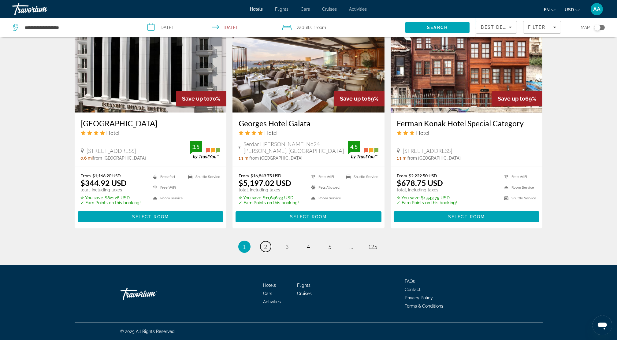
click at [261, 246] on link "page 2" at bounding box center [265, 246] width 11 height 11
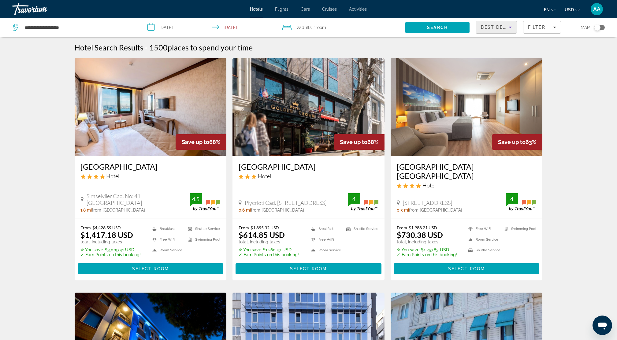
click at [485, 27] on span "Best Deals" at bounding box center [496, 27] width 32 height 5
click at [484, 72] on span "Lowest Price" at bounding box center [493, 72] width 24 height 5
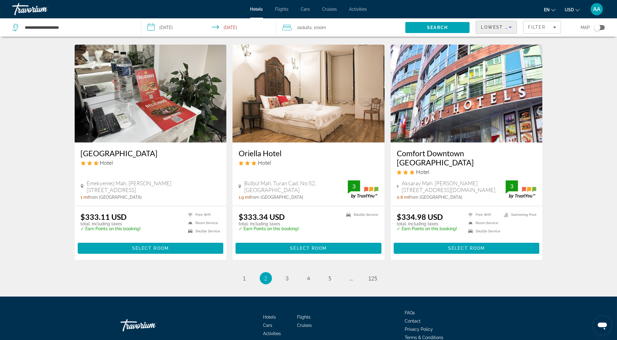
scroll to position [693, 0]
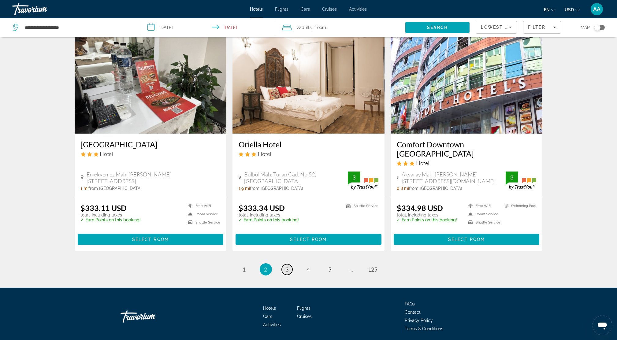
click at [289, 264] on link "page 3" at bounding box center [287, 269] width 11 height 11
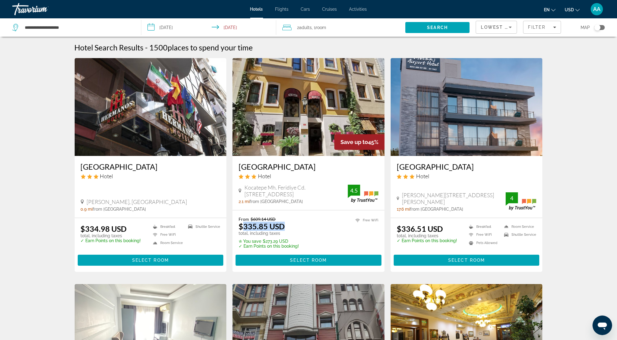
drag, startPoint x: 242, startPoint y: 234, endPoint x: 291, endPoint y: 230, distance: 48.8
click at [291, 230] on div "From $609.14 USD $335.85 USD total, including taxes" at bounding box center [268, 225] width 60 height 19
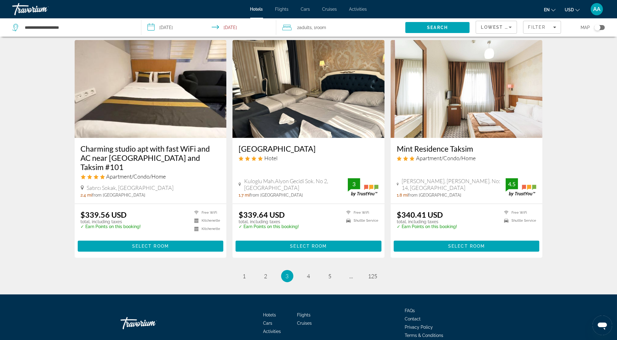
scroll to position [693, 0]
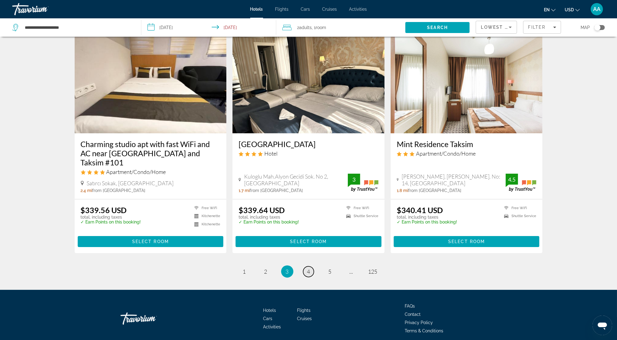
click at [309, 268] on span "4" at bounding box center [308, 271] width 3 height 7
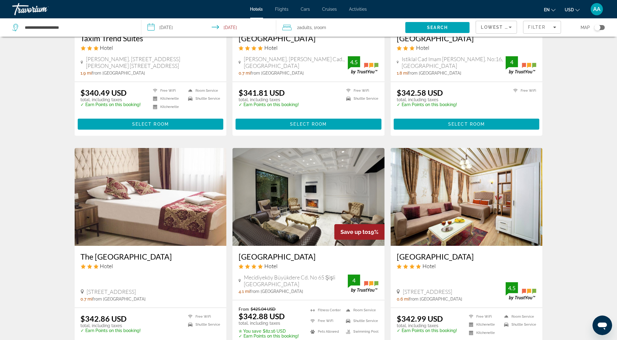
scroll to position [245, 0]
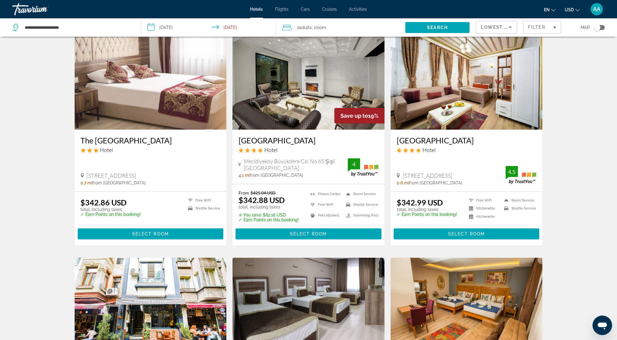
click at [361, 9] on span "Activities" at bounding box center [358, 9] width 18 height 5
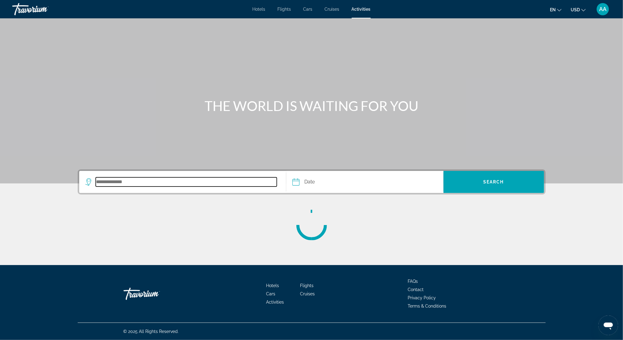
click at [113, 183] on input "Search destination" at bounding box center [186, 181] width 181 height 9
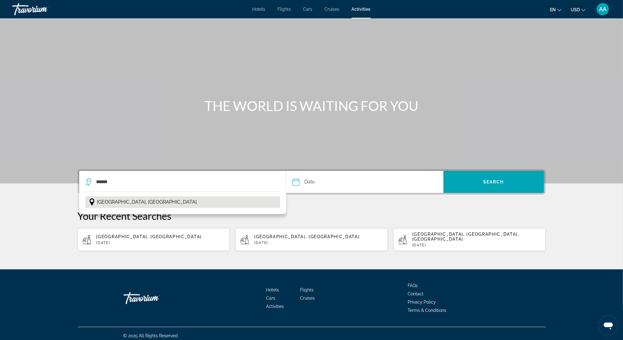
click at [118, 200] on span "[GEOGRAPHIC_DATA], [GEOGRAPHIC_DATA]" at bounding box center [147, 202] width 100 height 9
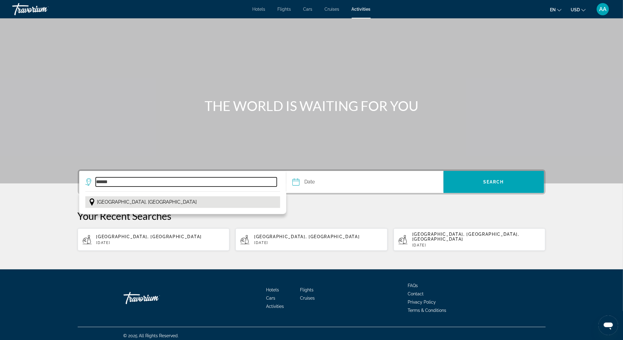
type input "**********"
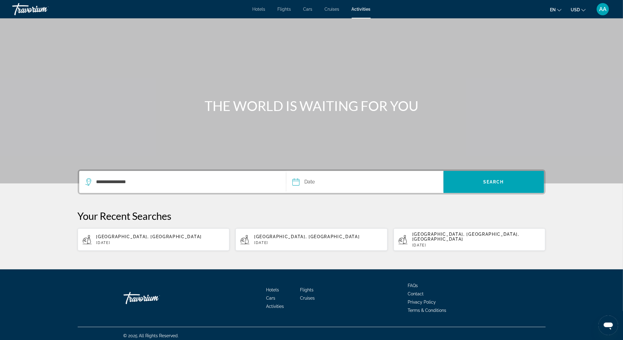
click at [336, 184] on input "Date" at bounding box center [330, 183] width 78 height 24
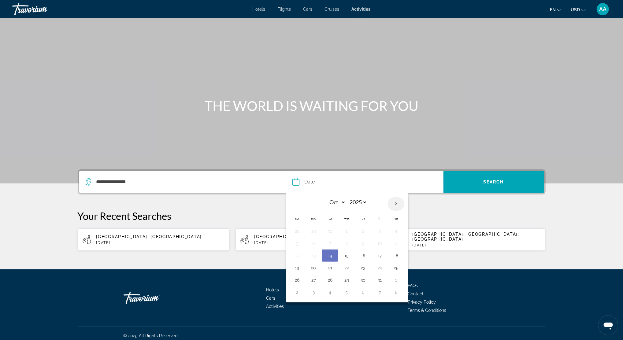
click at [396, 202] on th "Next month" at bounding box center [396, 203] width 17 height 13
select select "*"
select select "****"
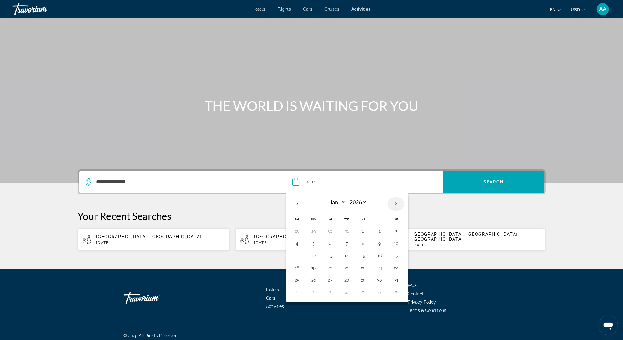
click at [396, 202] on th "Next month" at bounding box center [396, 203] width 17 height 13
select select "*"
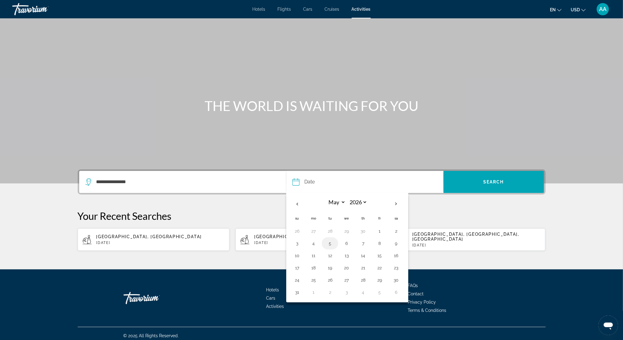
click at [331, 245] on button "5" at bounding box center [330, 243] width 10 height 9
type input "**********"
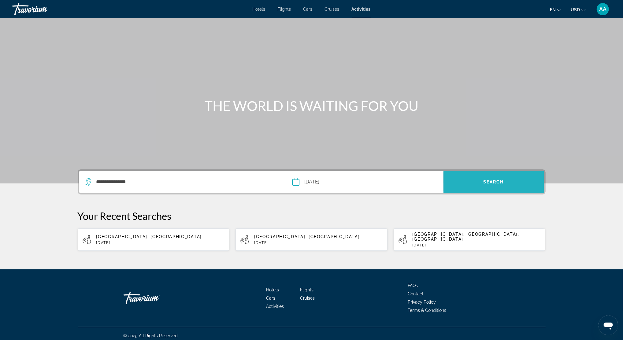
click at [496, 186] on span "Search" at bounding box center [493, 182] width 101 height 15
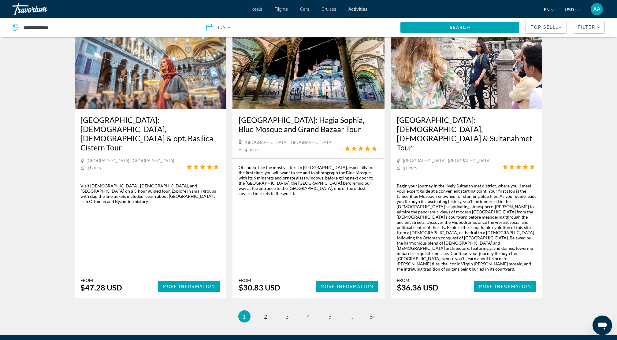
scroll to position [882, 0]
click at [267, 313] on span "2" at bounding box center [265, 316] width 3 height 7
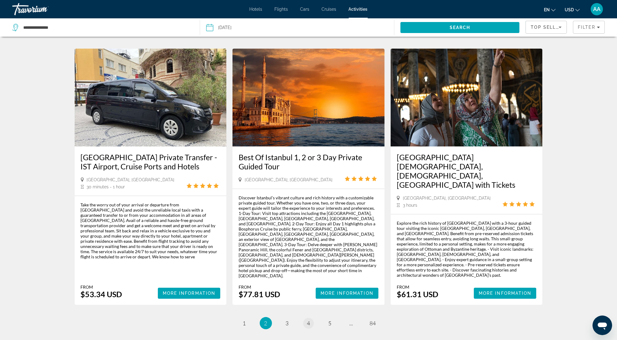
scroll to position [856, 0]
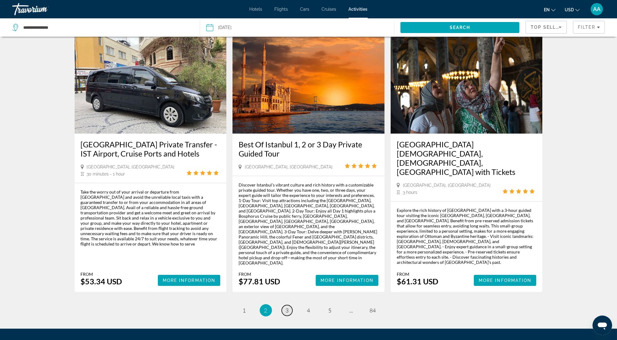
click at [290, 305] on link "page 3" at bounding box center [287, 310] width 11 height 11
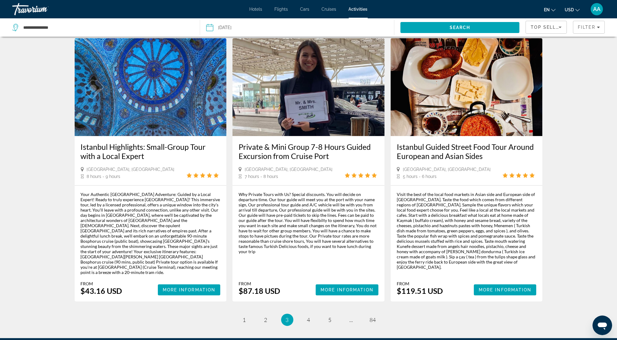
scroll to position [844, 0]
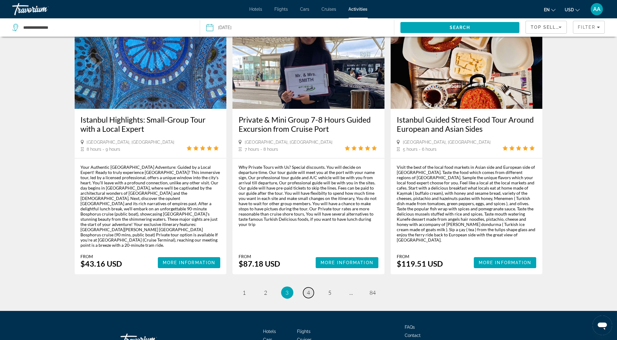
click at [306, 287] on link "page 4" at bounding box center [308, 292] width 11 height 11
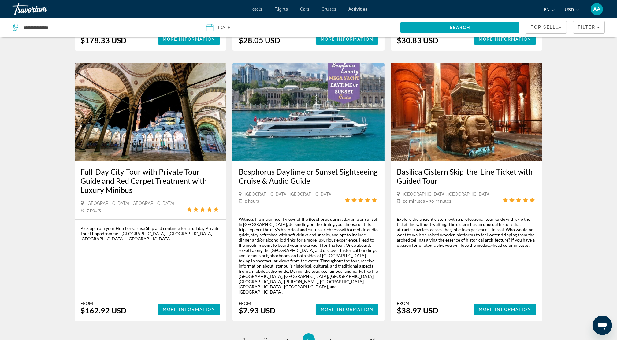
scroll to position [856, 0]
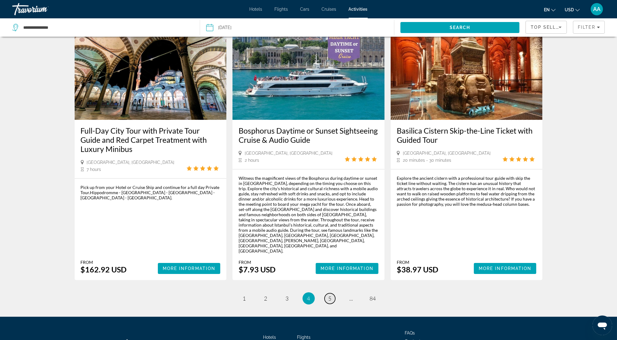
click at [330, 295] on span "5" at bounding box center [329, 298] width 3 height 7
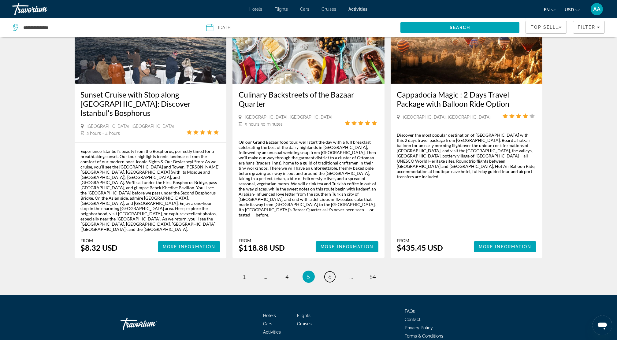
scroll to position [862, 0]
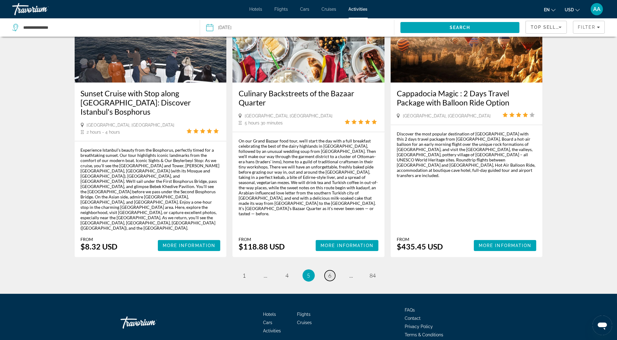
click at [329, 272] on span "6" at bounding box center [329, 275] width 3 height 7
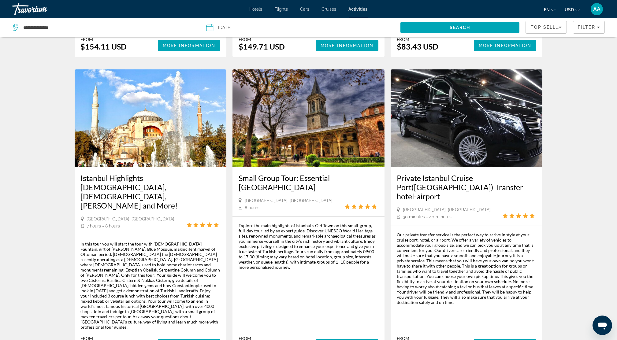
scroll to position [872, 0]
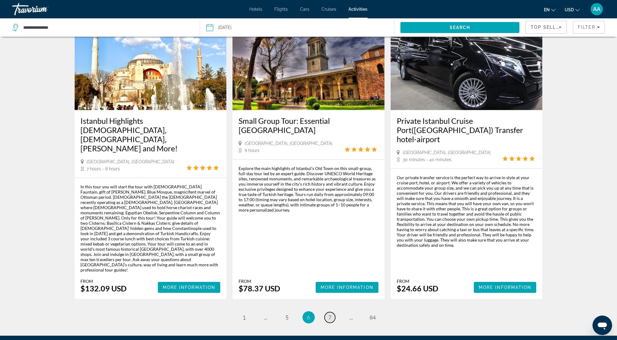
click at [330, 314] on span "7" at bounding box center [329, 317] width 3 height 7
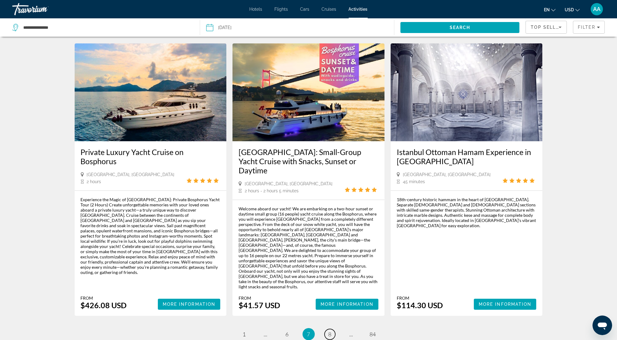
scroll to position [856, 0]
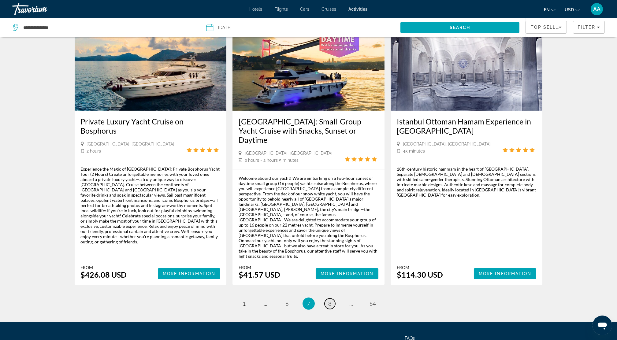
click at [328, 298] on link "page 8" at bounding box center [329, 303] width 11 height 11
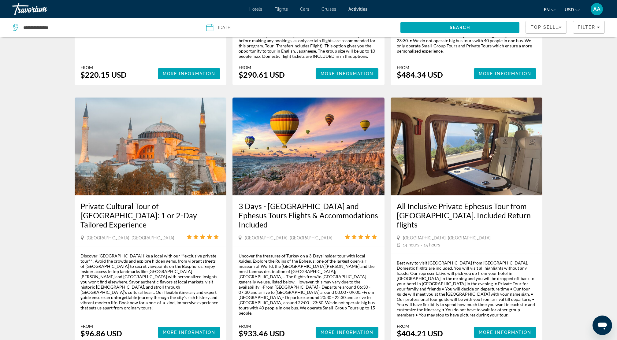
scroll to position [855, 0]
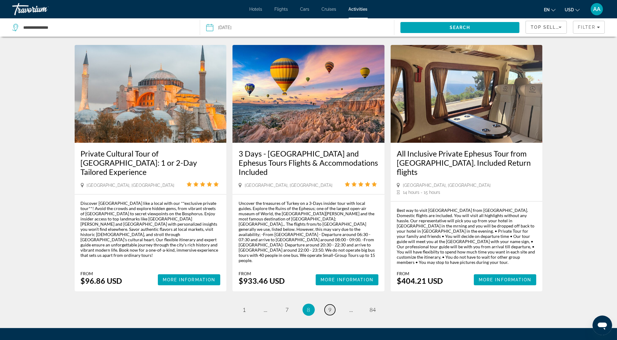
click at [329, 306] on span "9" at bounding box center [329, 309] width 3 height 7
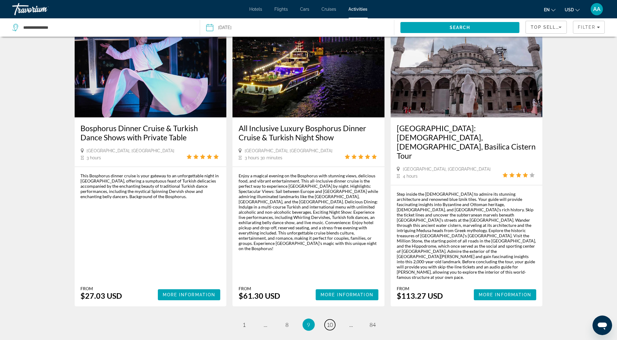
scroll to position [856, 0]
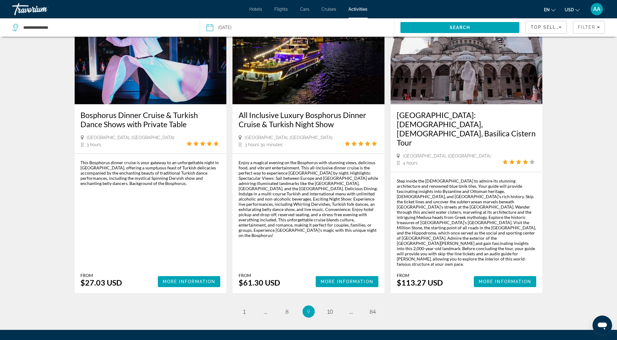
click at [326, 4] on div "Hotels Flights Cars Cruises Activities Hotels Flights Cars Cruises Activities e…" at bounding box center [308, 9] width 617 height 16
click at [329, 8] on span "Cruises" at bounding box center [329, 9] width 15 height 5
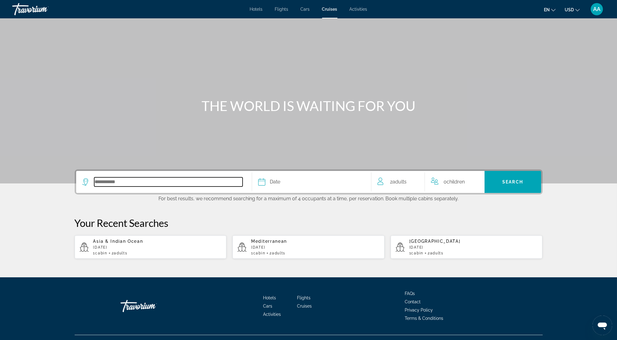
click at [131, 182] on input "Select cruise destination" at bounding box center [168, 181] width 148 height 9
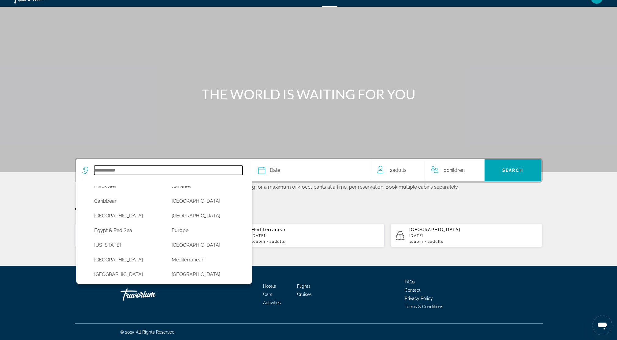
scroll to position [81, 0]
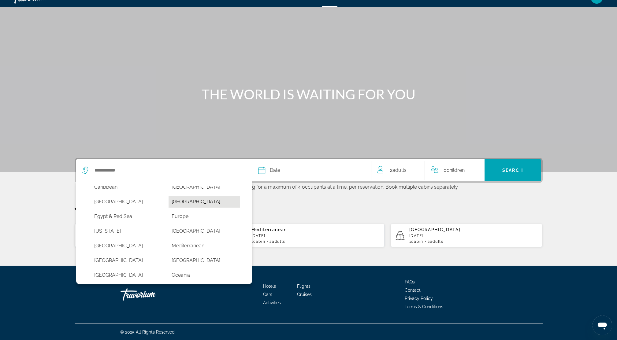
click at [182, 202] on button "[GEOGRAPHIC_DATA]" at bounding box center [203, 202] width 71 height 12
type input "**********"
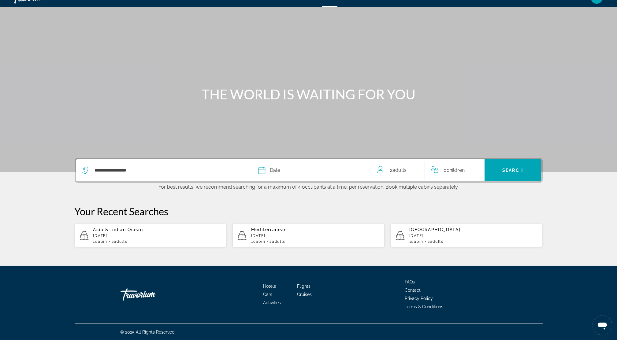
click at [294, 171] on div "Date" at bounding box center [311, 170] width 107 height 9
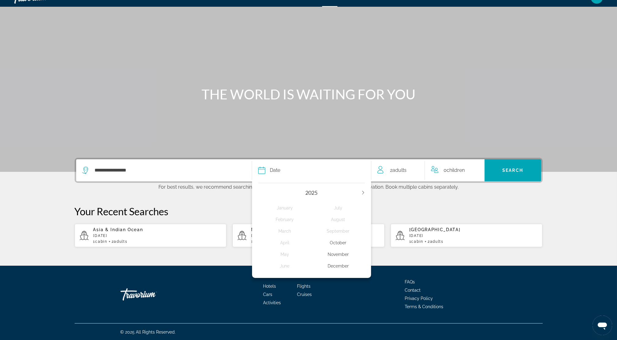
click at [332, 255] on div "November" at bounding box center [337, 254] width 53 height 11
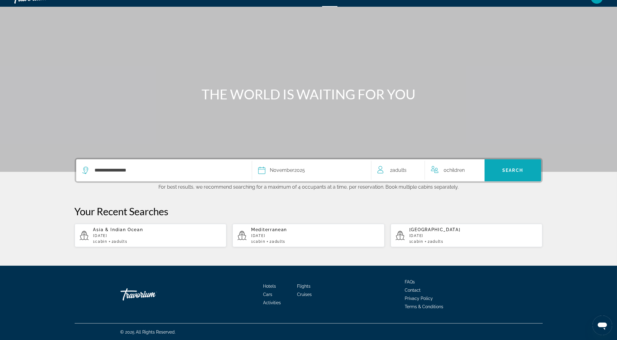
click at [500, 174] on span "Search" at bounding box center [512, 170] width 57 height 15
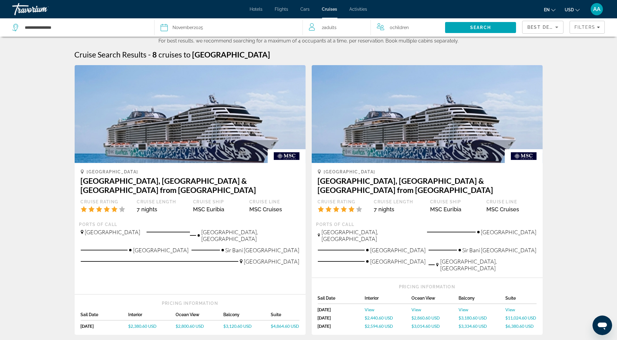
click at [309, 9] on span "Cars" at bounding box center [304, 9] width 9 height 5
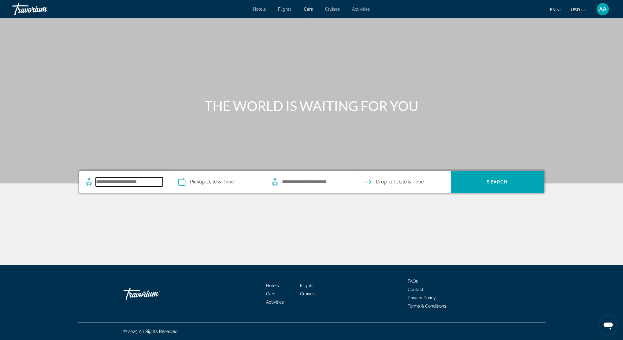
click at [116, 182] on input "Search pickup location" at bounding box center [129, 181] width 67 height 9
click at [126, 187] on div "Search widget" at bounding box center [125, 182] width 80 height 22
click at [289, 9] on span "Flights" at bounding box center [284, 9] width 13 height 5
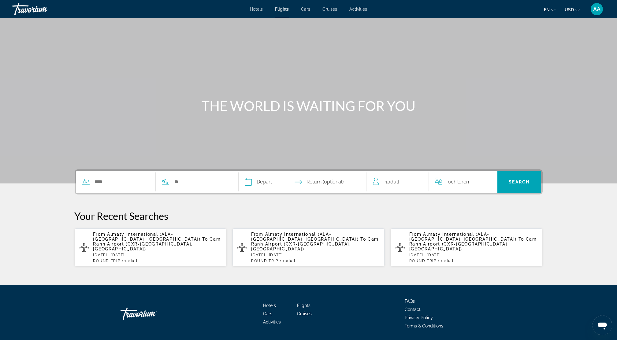
click at [145, 240] on span "Cam Ranh Airport (CXR-[GEOGRAPHIC_DATA], [GEOGRAPHIC_DATA])" at bounding box center [156, 244] width 127 height 15
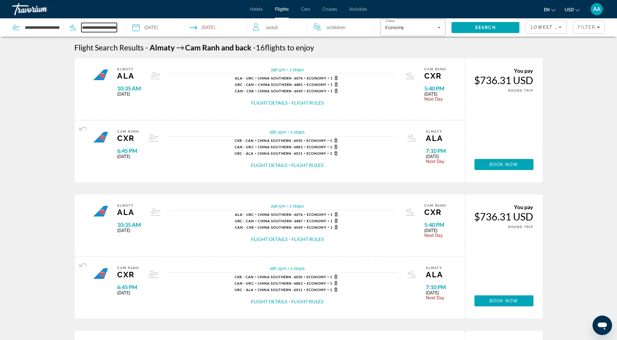
click at [87, 31] on input "**********" at bounding box center [99, 27] width 36 height 9
click at [43, 31] on input "**********" at bounding box center [42, 27] width 36 height 9
drag, startPoint x: 59, startPoint y: 31, endPoint x: -2, endPoint y: 31, distance: 61.1
click at [0, 31] on html "**********" at bounding box center [308, 170] width 617 height 340
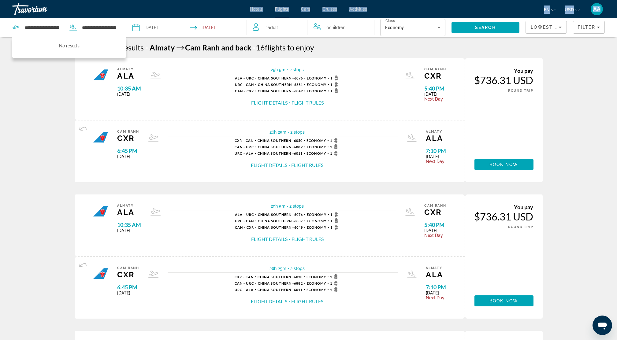
drag, startPoint x: 57, startPoint y: 28, endPoint x: 34, endPoint y: 34, distance: 23.2
click at [26, 32] on div "**********" at bounding box center [308, 170] width 617 height 340
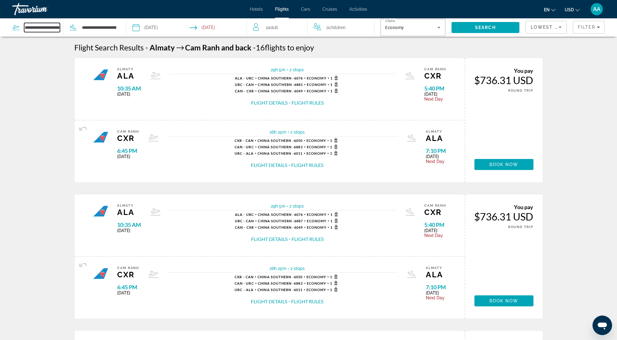
click at [56, 28] on input "**********" at bounding box center [42, 27] width 36 height 9
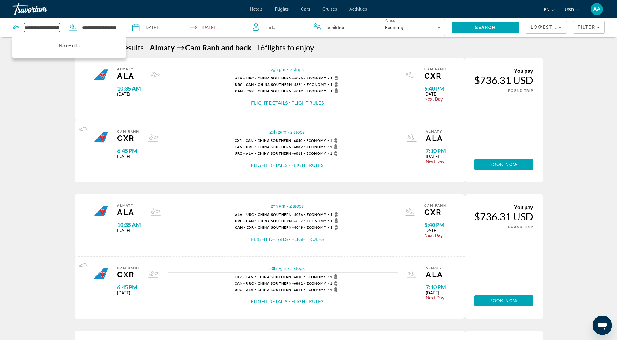
drag, startPoint x: 59, startPoint y: 28, endPoint x: 21, endPoint y: 33, distance: 38.3
click at [21, 33] on div "**********" at bounding box center [64, 27] width 105 height 18
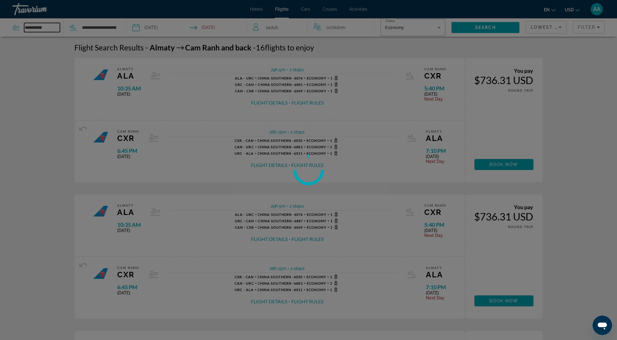
type input "**********"
drag, startPoint x: 50, startPoint y: 27, endPoint x: 10, endPoint y: 29, distance: 40.1
click at [10, 29] on div at bounding box center [308, 170] width 617 height 340
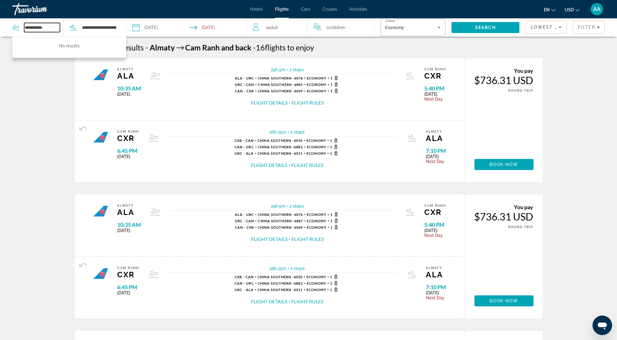
click at [42, 25] on input "**********" at bounding box center [42, 27] width 36 height 9
drag, startPoint x: 51, startPoint y: 29, endPoint x: 16, endPoint y: 29, distance: 35.2
click at [16, 29] on div "**********" at bounding box center [37, 27] width 51 height 9
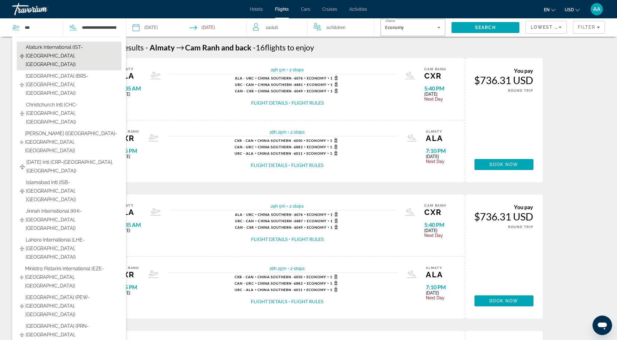
click at [49, 48] on span "Ataturk International (IST-[GEOGRAPHIC_DATA], [GEOGRAPHIC_DATA])" at bounding box center [72, 56] width 93 height 26
type input "**********"
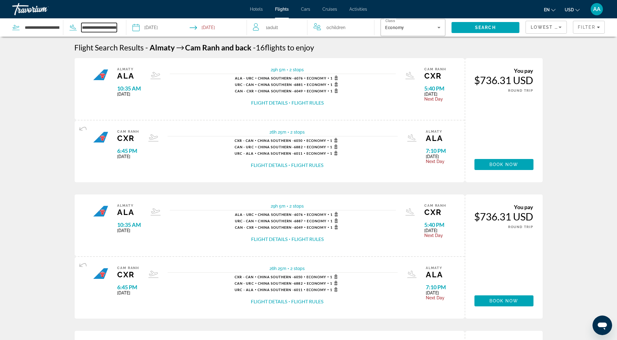
click at [96, 30] on input "**********" at bounding box center [99, 27] width 36 height 9
drag, startPoint x: 115, startPoint y: 28, endPoint x: 70, endPoint y: 33, distance: 45.3
click at [73, 34] on div "**********" at bounding box center [64, 27] width 105 height 18
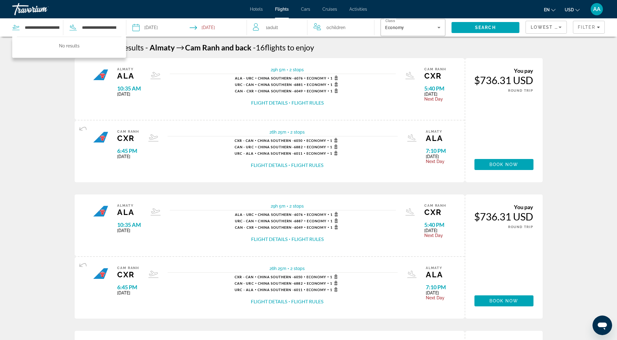
click at [115, 28] on div "**********" at bounding box center [308, 170] width 617 height 340
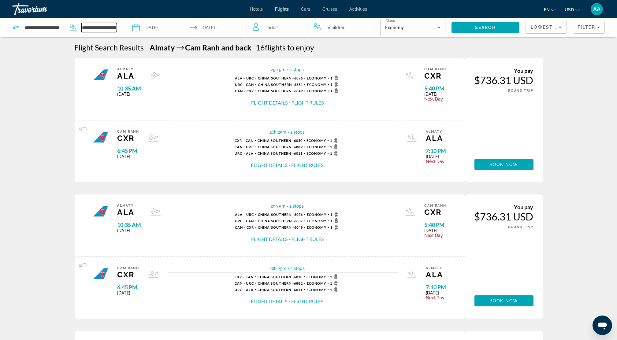
drag, startPoint x: 115, startPoint y: 28, endPoint x: 76, endPoint y: 28, distance: 39.4
click at [76, 28] on div "**********" at bounding box center [90, 27] width 54 height 9
type input "**********"
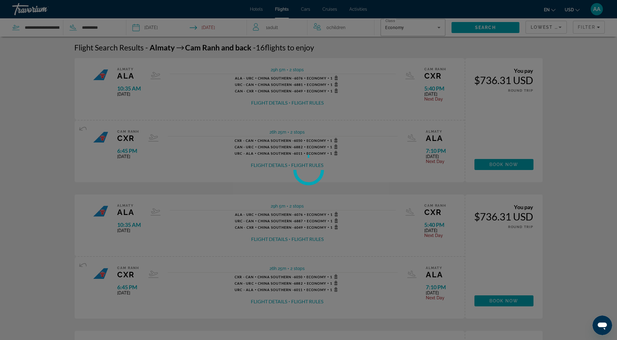
drag, startPoint x: 106, startPoint y: 29, endPoint x: 97, endPoint y: 29, distance: 9.2
click at [97, 29] on div at bounding box center [308, 170] width 617 height 340
click at [105, 28] on input "**********" at bounding box center [99, 27] width 36 height 9
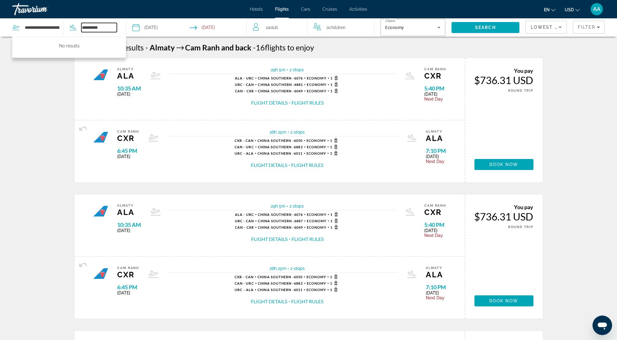
drag, startPoint x: 105, startPoint y: 28, endPoint x: 81, endPoint y: 28, distance: 23.8
click at [81, 28] on div "**********" at bounding box center [90, 27] width 54 height 9
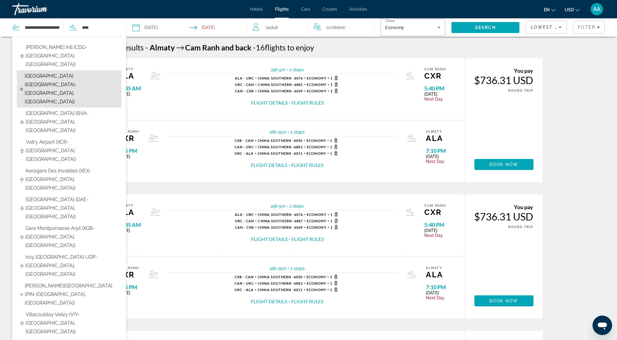
click at [71, 72] on span "[GEOGRAPHIC_DATA] ([GEOGRAPHIC_DATA]-[GEOGRAPHIC_DATA], [GEOGRAPHIC_DATA])" at bounding box center [72, 89] width 94 height 34
type input "**********"
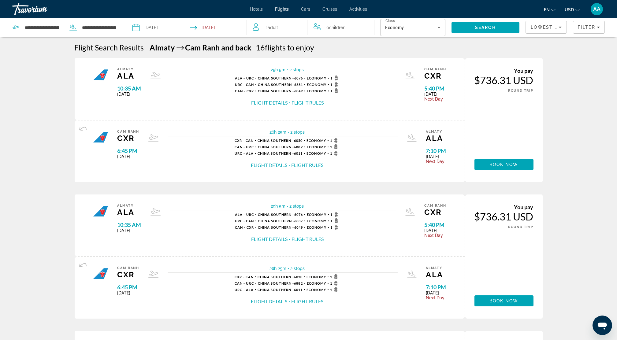
click at [157, 28] on input "Depart date: Nov 14, 2025" at bounding box center [161, 28] width 60 height 20
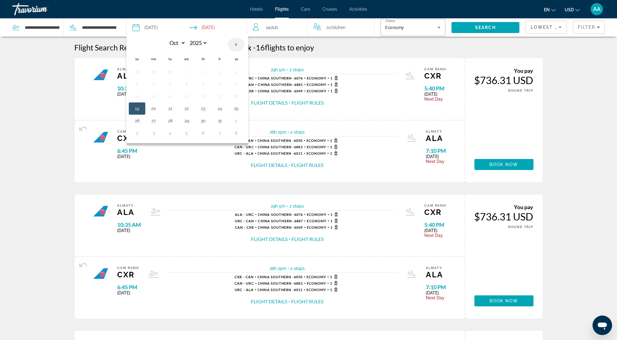
click at [241, 48] on th "Next month" at bounding box center [236, 44] width 17 height 13
click at [240, 45] on th "Next month" at bounding box center [236, 44] width 17 height 13
select select "*"
select select "****"
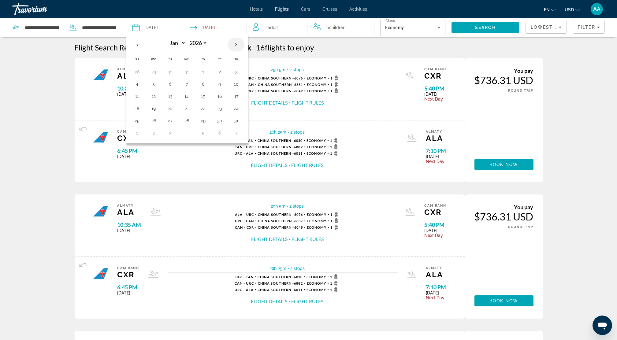
click at [236, 45] on th "Next month" at bounding box center [236, 44] width 17 height 13
select select "*"
click at [185, 86] on button "4" at bounding box center [187, 84] width 10 height 9
type input "**********"
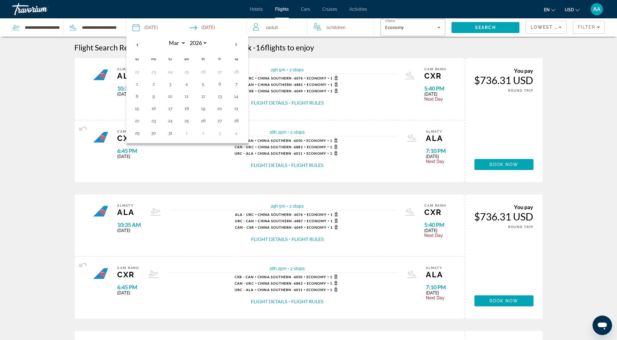
select select "*"
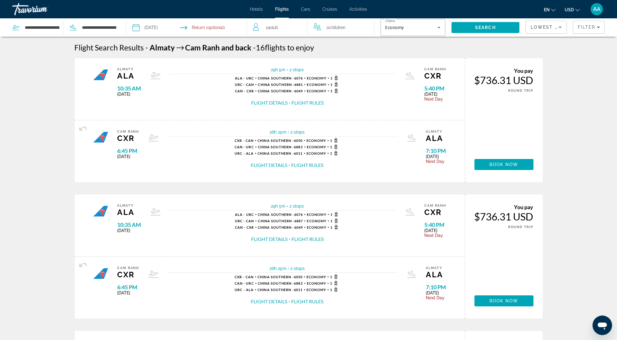
click at [202, 37] on input "Return date" at bounding box center [220, 28] width 60 height 20
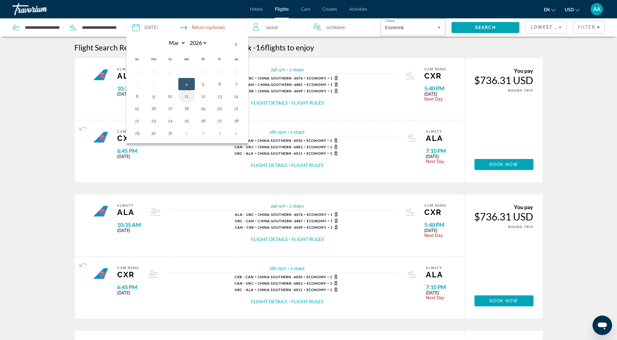
click at [186, 97] on button "11" at bounding box center [187, 96] width 10 height 9
type input "**********"
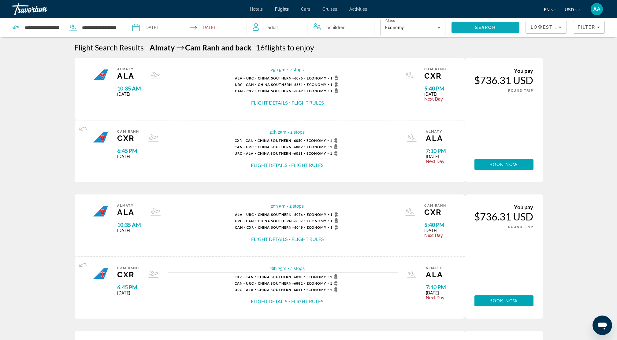
click at [477, 28] on span "Search" at bounding box center [485, 27] width 21 height 5
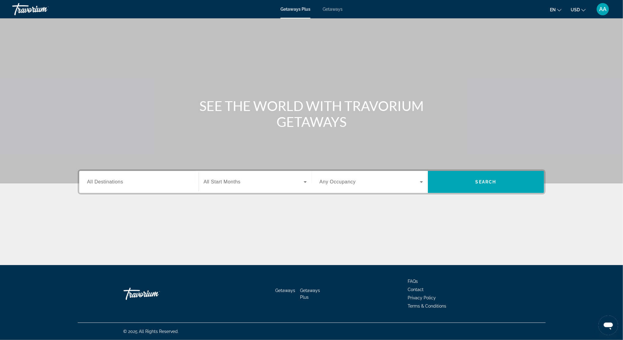
click at [116, 180] on span "All Destinations" at bounding box center [105, 181] width 36 height 5
click at [116, 180] on input "Destination All Destinations" at bounding box center [138, 182] width 103 height 7
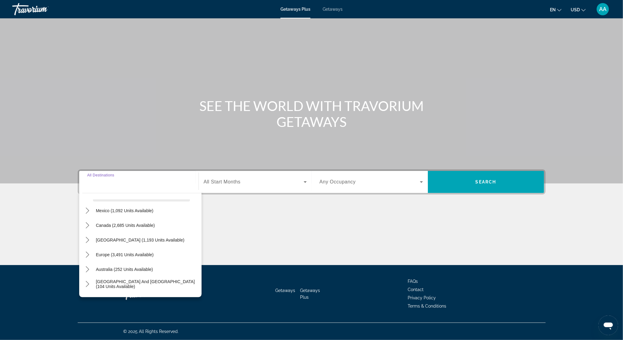
scroll to position [41, 0]
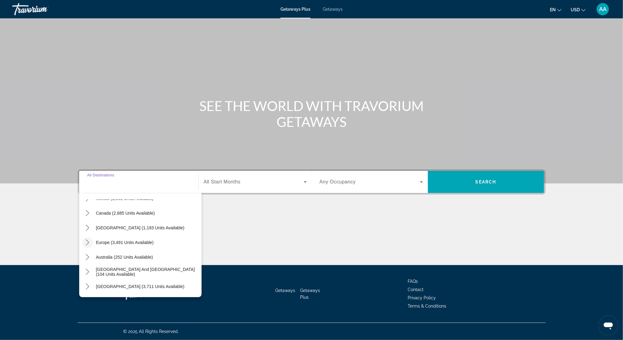
click at [88, 241] on icon "Toggle Europe (3,491 units available) submenu" at bounding box center [87, 242] width 6 height 6
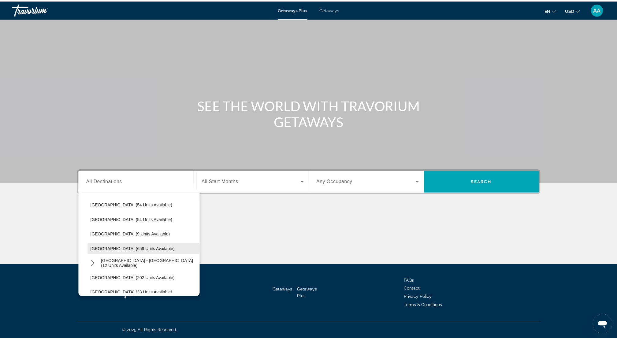
scroll to position [280, 0]
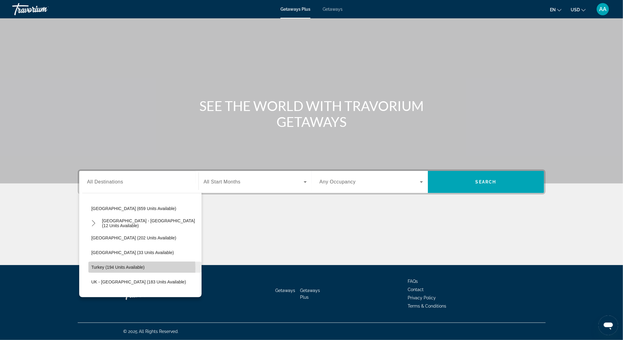
click at [104, 268] on span "Turkey (194 units available)" at bounding box center [117, 267] width 53 height 5
type input "**********"
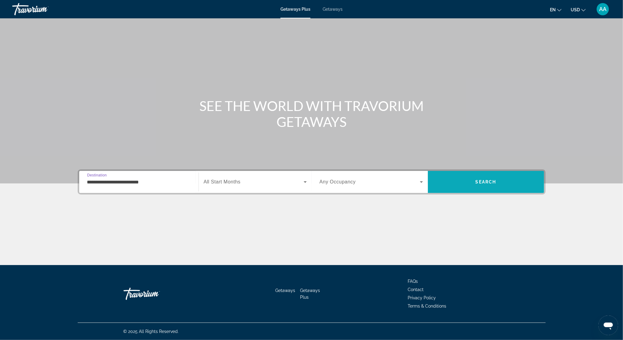
click at [472, 181] on span "Search" at bounding box center [486, 182] width 116 height 15
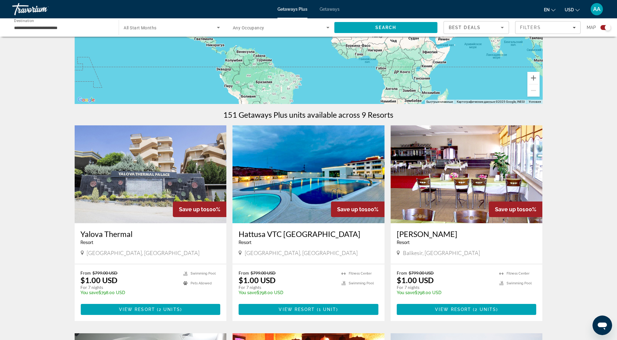
scroll to position [163, 0]
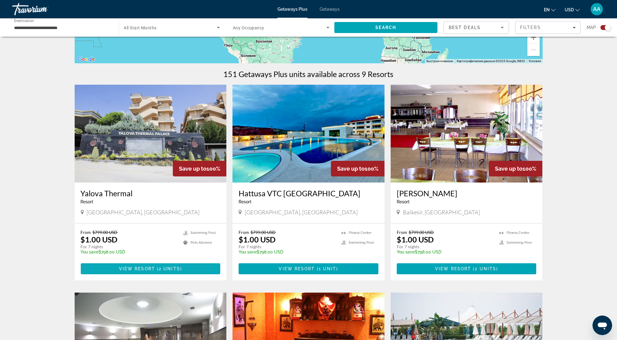
click at [137, 271] on span "Main content" at bounding box center [151, 268] width 140 height 15
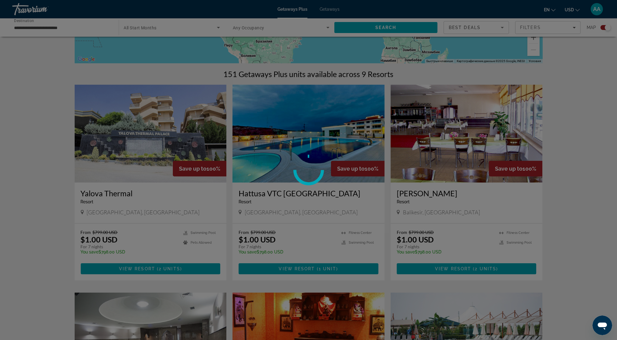
scroll to position [204, 0]
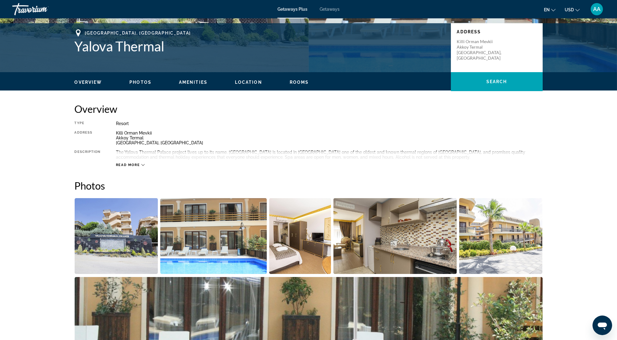
scroll to position [163, 0]
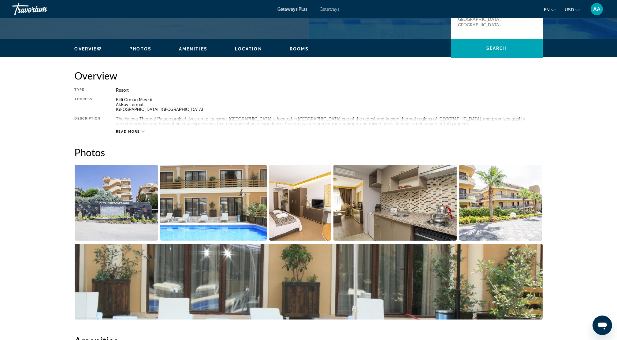
click at [120, 208] on img "Open full-screen image slider" at bounding box center [116, 203] width 83 height 76
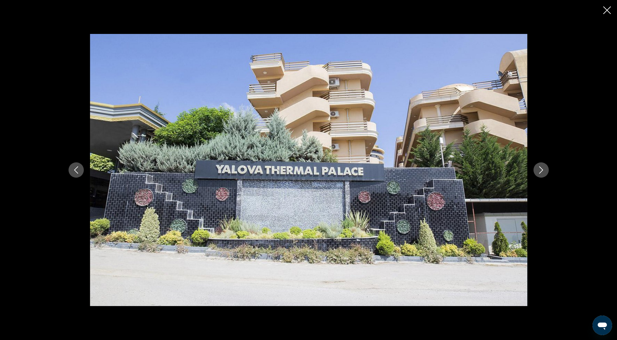
click at [539, 171] on icon "Next image" at bounding box center [540, 169] width 7 height 7
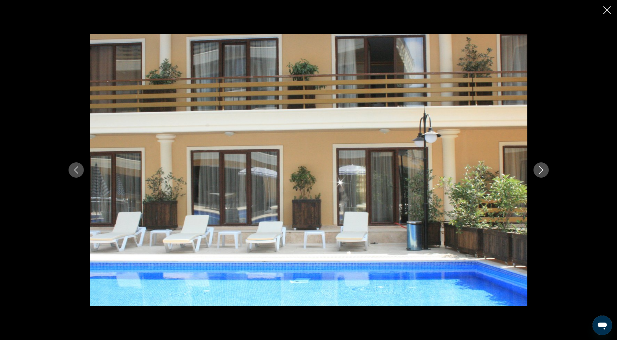
click at [539, 171] on icon "Next image" at bounding box center [540, 169] width 7 height 7
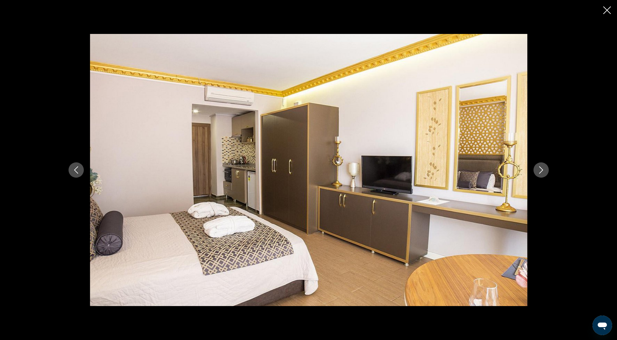
click at [539, 171] on icon "Next image" at bounding box center [540, 169] width 7 height 7
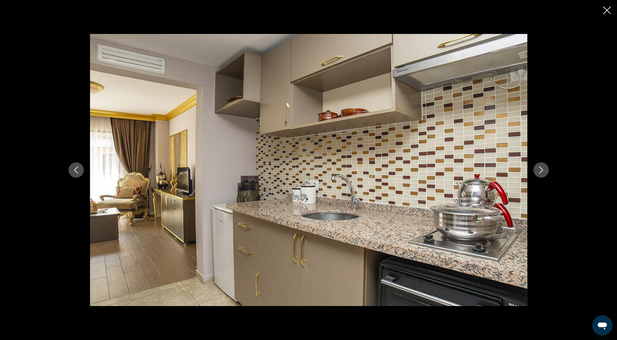
click at [541, 169] on icon "Next image" at bounding box center [541, 169] width 4 height 7
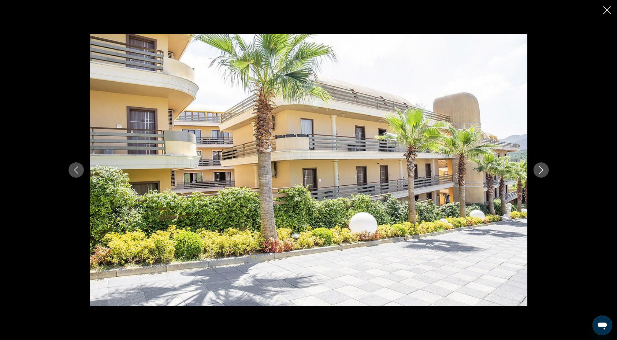
click at [541, 169] on icon "Next image" at bounding box center [541, 169] width 4 height 7
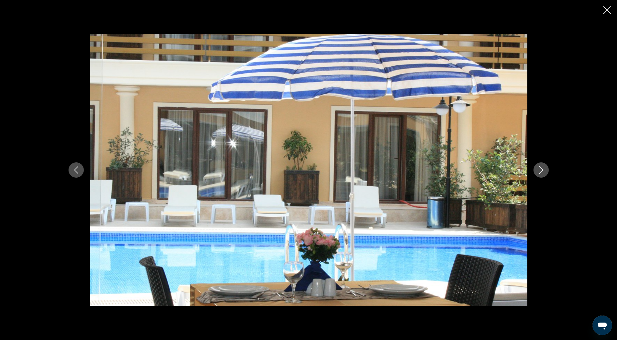
click at [541, 169] on icon "Next image" at bounding box center [541, 169] width 4 height 7
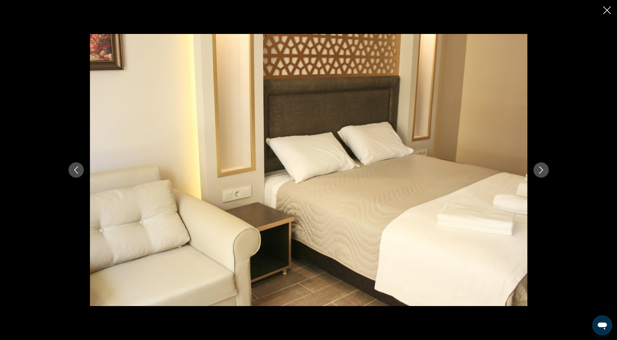
click at [604, 8] on icon "Close slideshow" at bounding box center [607, 10] width 8 height 8
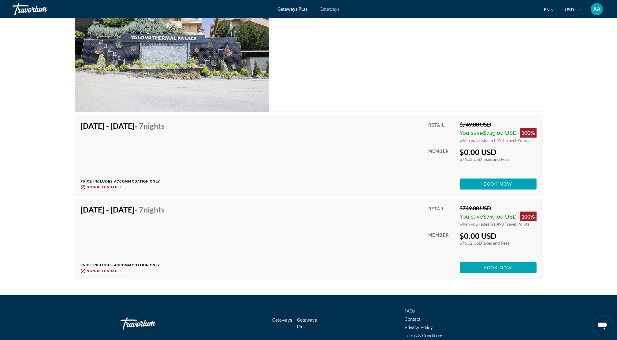
scroll to position [1025, 0]
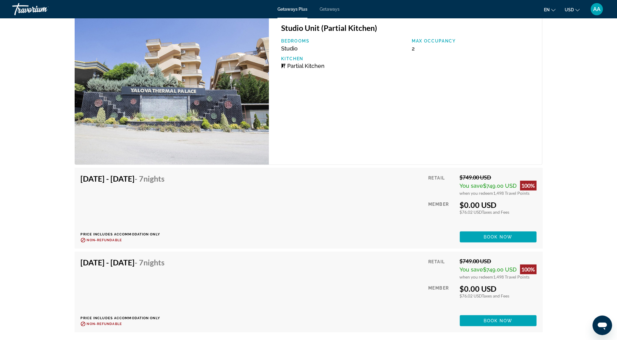
drag, startPoint x: 457, startPoint y: 204, endPoint x: 502, endPoint y: 203, distance: 44.6
click at [502, 203] on div "Retail $749.00 USD You save $749.00 USD 100% when you redeem 1,498 Travel Point…" at bounding box center [482, 208] width 108 height 68
drag, startPoint x: 502, startPoint y: 203, endPoint x: 464, endPoint y: 214, distance: 39.4
click at [464, 214] on div "Retail $749.00 USD You save $749.00 USD 100% when you redeem 1,498 Travel Point…" at bounding box center [482, 208] width 108 height 68
drag, startPoint x: 458, startPoint y: 213, endPoint x: 515, endPoint y: 214, distance: 56.5
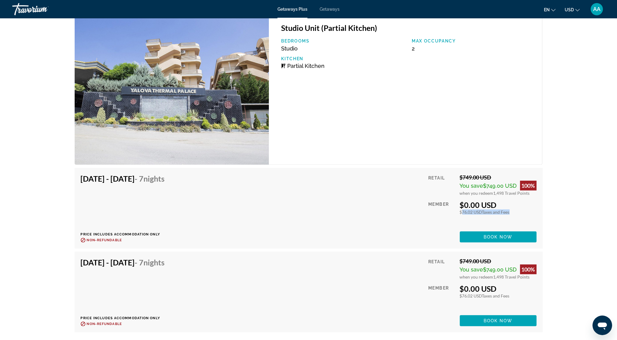
click at [515, 214] on div "Retail $749.00 USD You save $749.00 USD 100% when you redeem 1,498 Travel Point…" at bounding box center [482, 208] width 108 height 68
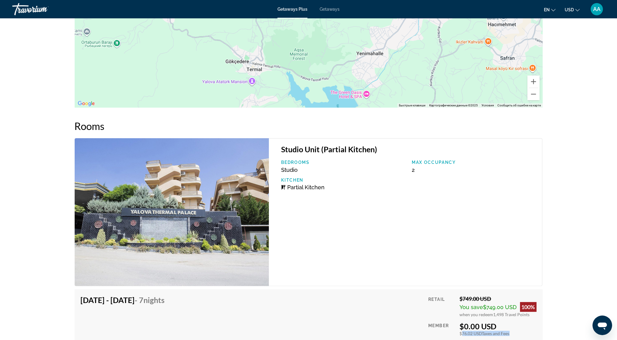
scroll to position [821, 0]
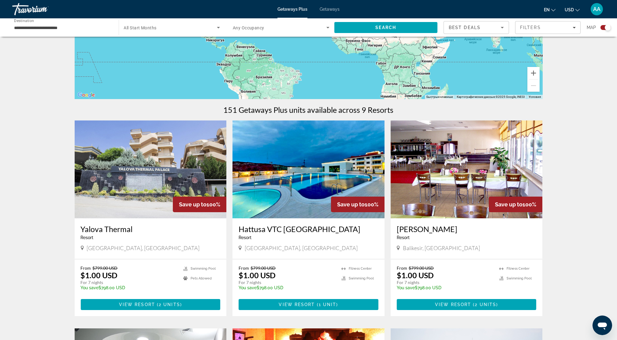
scroll to position [122, 0]
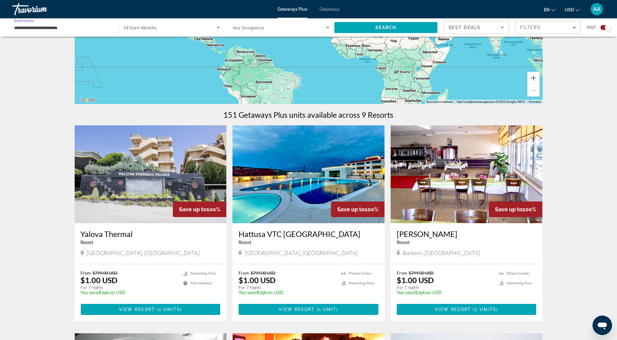
click at [32, 30] on input "**********" at bounding box center [62, 27] width 97 height 7
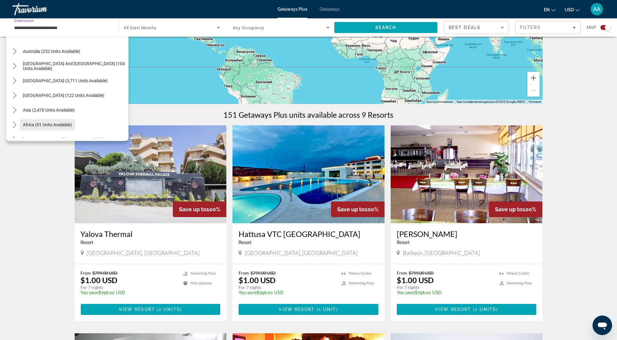
scroll to position [407, 0]
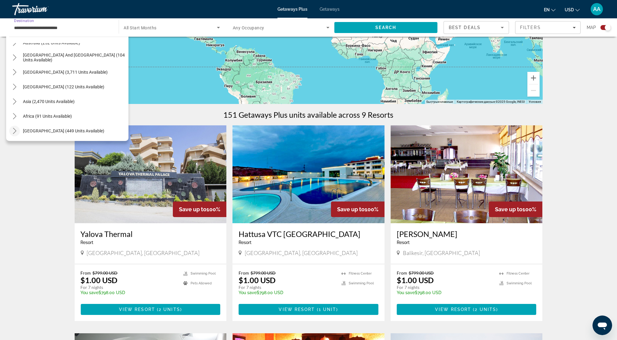
click at [15, 128] on icon "Toggle Middle East (449 units available) submenu" at bounding box center [15, 131] width 6 height 6
click at [26, 103] on span "Egypt (403 units available)" at bounding box center [58, 101] width 81 height 5
type input "**********"
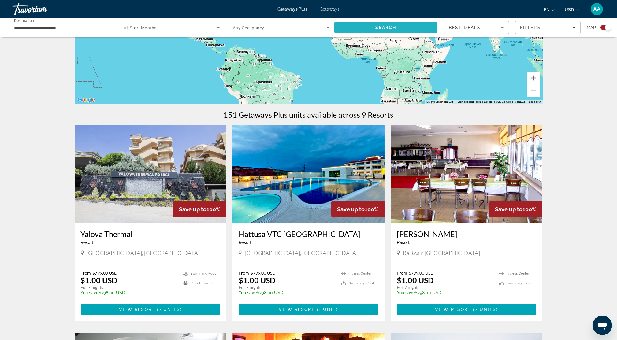
click at [388, 30] on span "Search" at bounding box center [385, 27] width 103 height 15
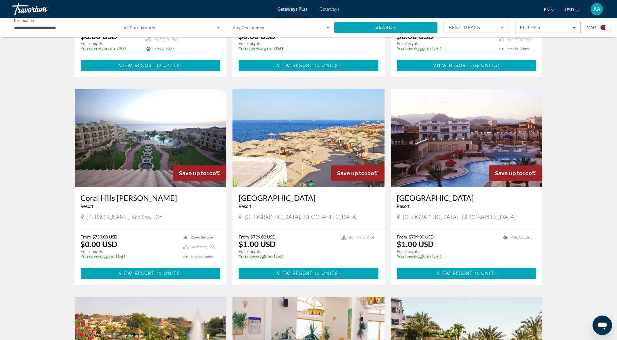
scroll to position [367, 0]
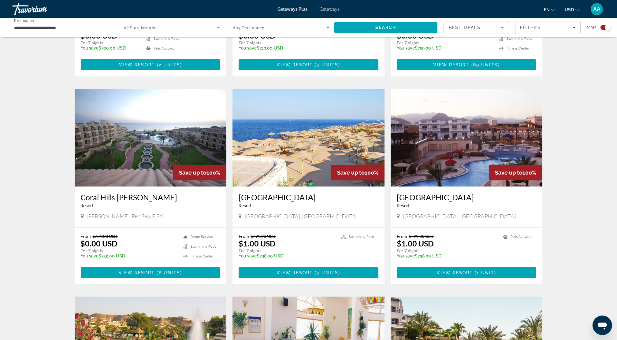
click at [304, 130] on img "Main content" at bounding box center [308, 138] width 152 height 98
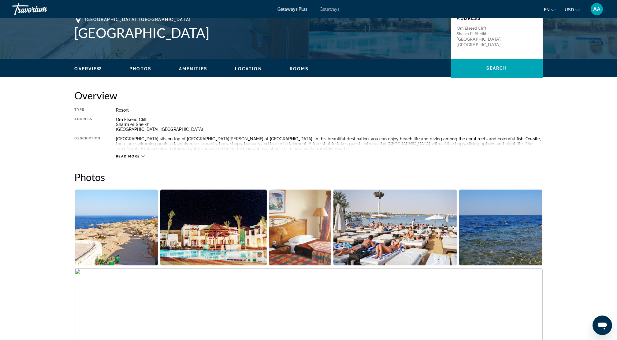
scroll to position [163, 0]
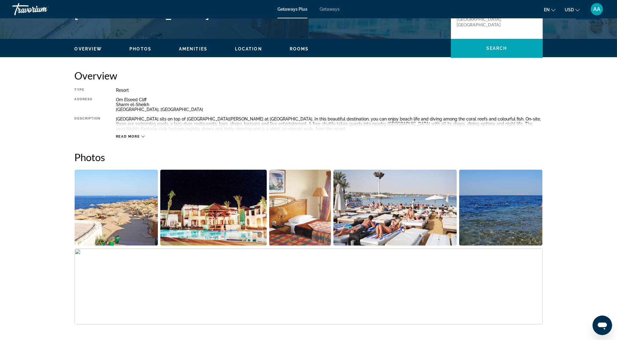
click at [102, 226] on img "Open full-screen image slider" at bounding box center [116, 208] width 83 height 76
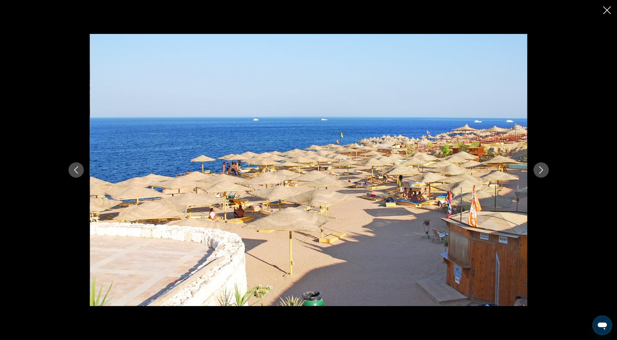
click at [545, 172] on button "Next image" at bounding box center [540, 169] width 15 height 15
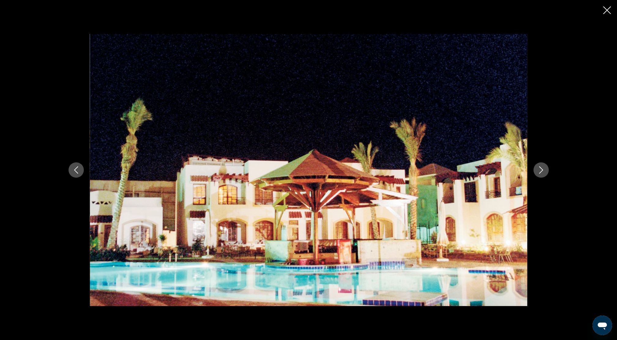
click at [545, 172] on button "Next image" at bounding box center [540, 169] width 15 height 15
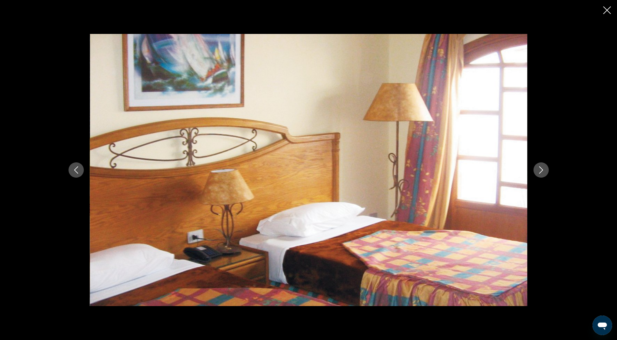
click at [545, 172] on button "Next image" at bounding box center [540, 169] width 15 height 15
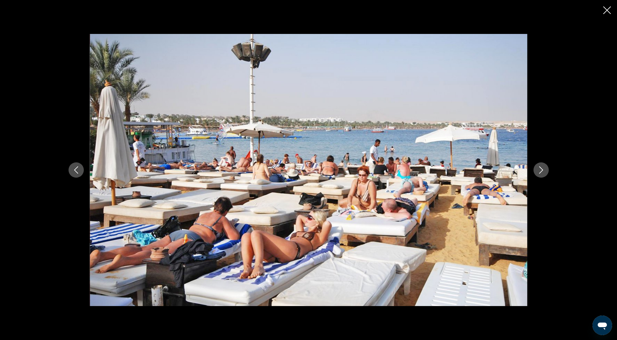
click at [605, 7] on icon "Close slideshow" at bounding box center [607, 10] width 8 height 8
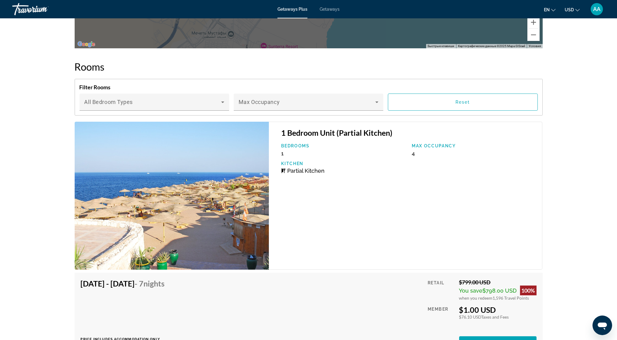
scroll to position [896, 0]
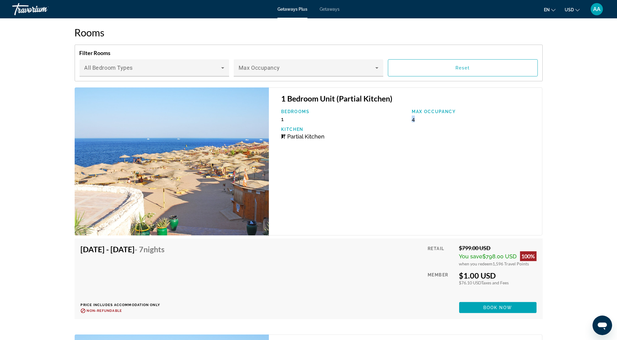
drag, startPoint x: 410, startPoint y: 119, endPoint x: 424, endPoint y: 120, distance: 13.8
click at [424, 120] on div "Max Occupancy 4" at bounding box center [473, 115] width 131 height 13
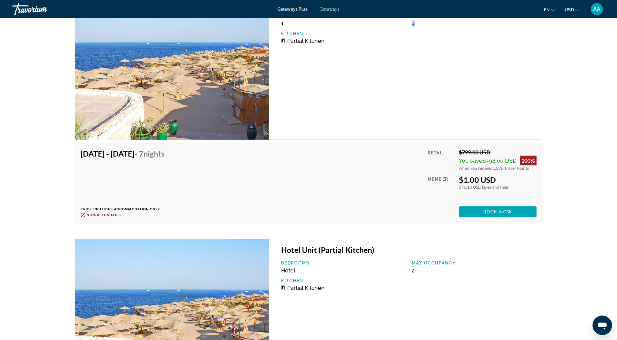
scroll to position [978, 0]
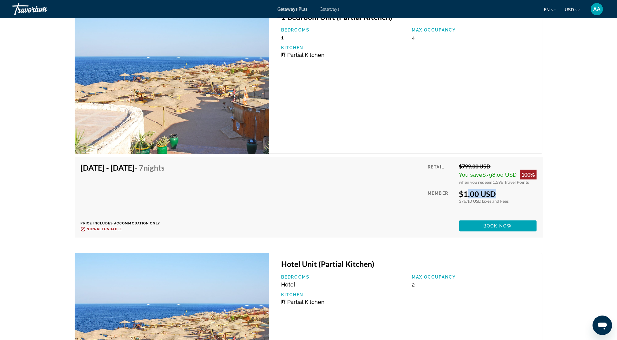
drag, startPoint x: 461, startPoint y: 197, endPoint x: 487, endPoint y: 196, distance: 26.0
click at [487, 196] on div "$1.00 USD" at bounding box center [497, 193] width 77 height 9
drag, startPoint x: 487, startPoint y: 196, endPoint x: 529, endPoint y: 202, distance: 42.3
click at [529, 202] on div "Retail $799.00 USD You save $798.00 USD 100% when you redeem 1,596 Travel Point…" at bounding box center [481, 197] width 109 height 68
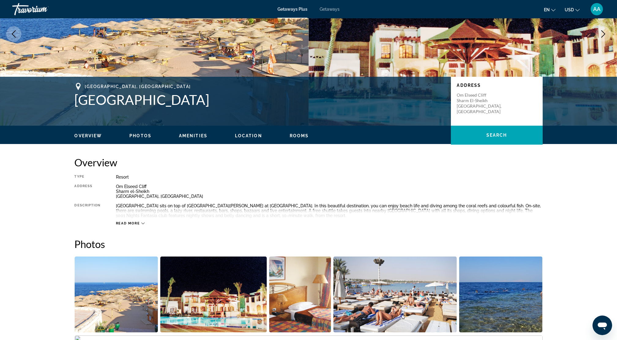
scroll to position [0, 0]
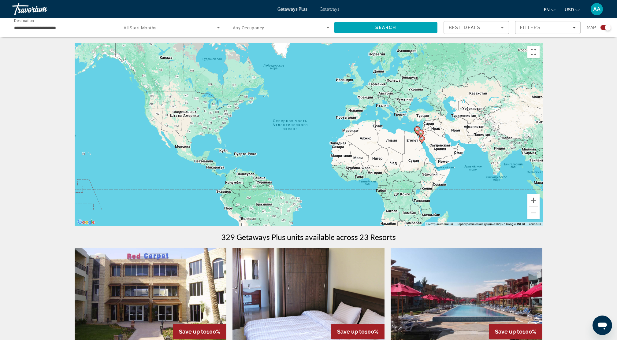
click at [25, 28] on input "**********" at bounding box center [62, 27] width 97 height 7
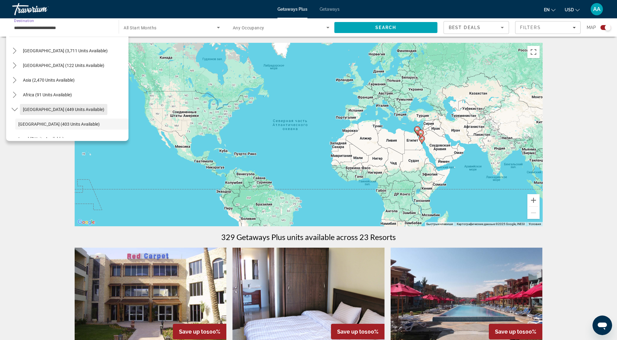
scroll to position [102, 0]
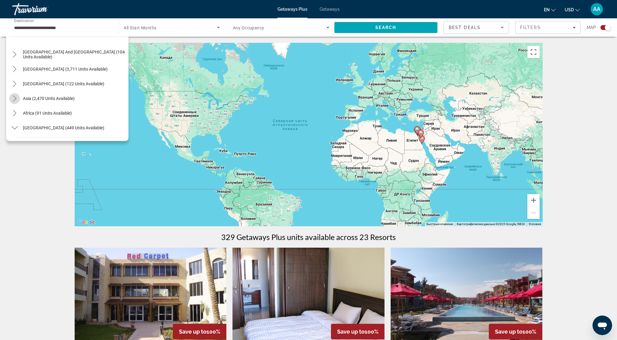
click at [15, 98] on icon "Toggle Asia (2,470 units available) submenu" at bounding box center [15, 98] width 6 height 6
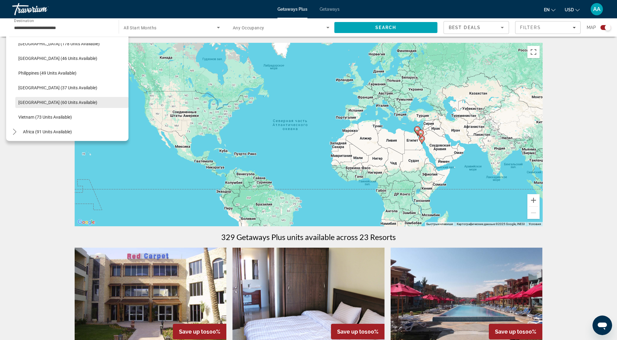
scroll to position [231, 0]
click at [37, 113] on button "Vietnam (73 units available)" at bounding box center [71, 115] width 113 height 11
type input "**********"
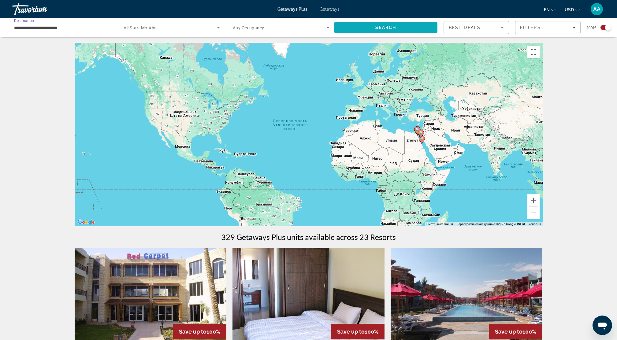
click at [365, 29] on span "Search" at bounding box center [385, 27] width 103 height 15
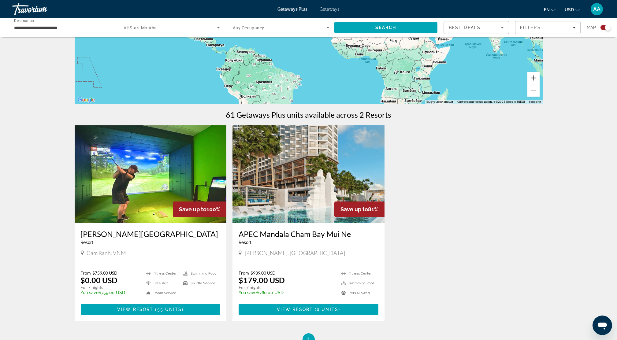
scroll to position [204, 0]
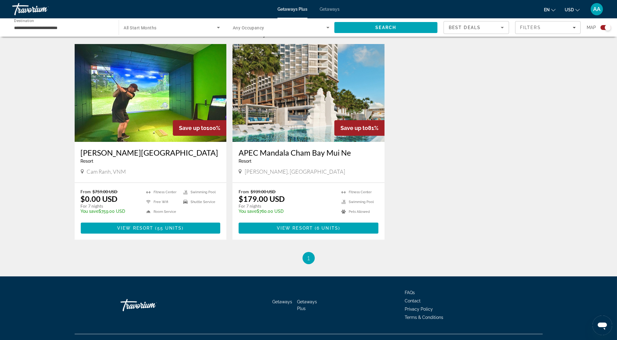
click at [126, 108] on img "Main content" at bounding box center [151, 93] width 152 height 98
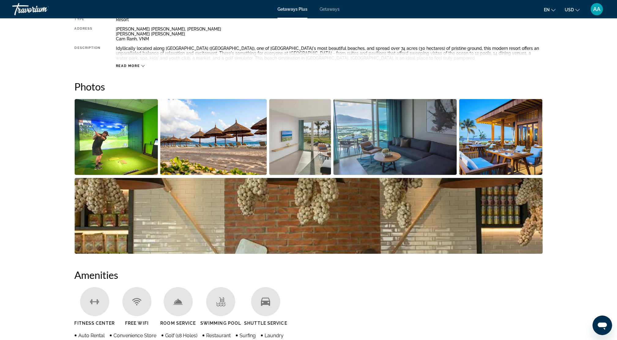
scroll to position [285, 0]
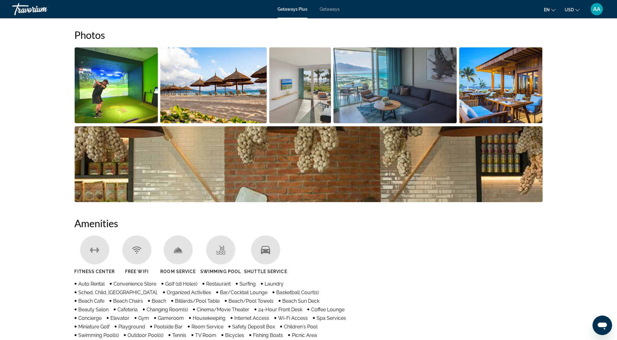
click at [104, 103] on img "Open full-screen image slider" at bounding box center [116, 85] width 83 height 76
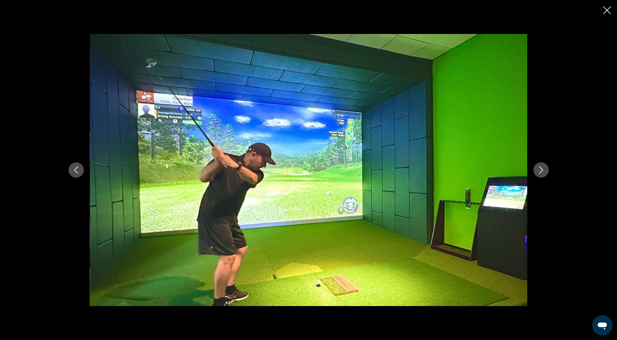
click at [541, 168] on icon "Next image" at bounding box center [540, 169] width 7 height 7
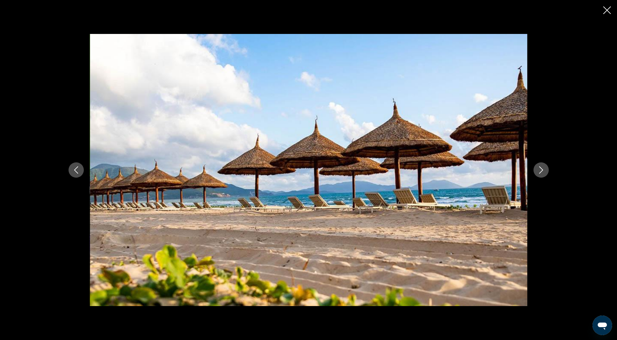
click at [541, 168] on icon "Next image" at bounding box center [540, 169] width 7 height 7
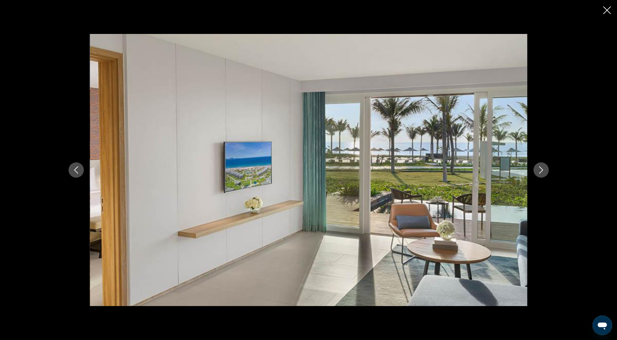
click at [540, 169] on icon "Next image" at bounding box center [540, 169] width 7 height 7
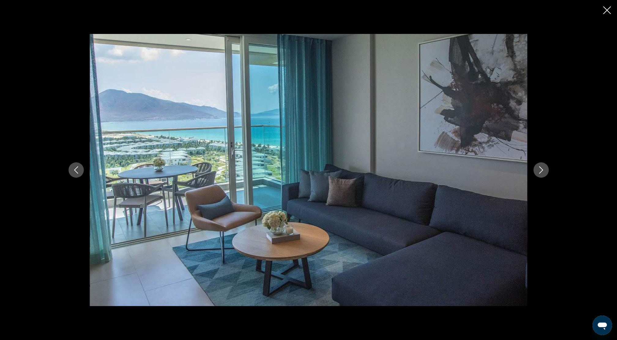
click at [540, 169] on icon "Next image" at bounding box center [540, 169] width 7 height 7
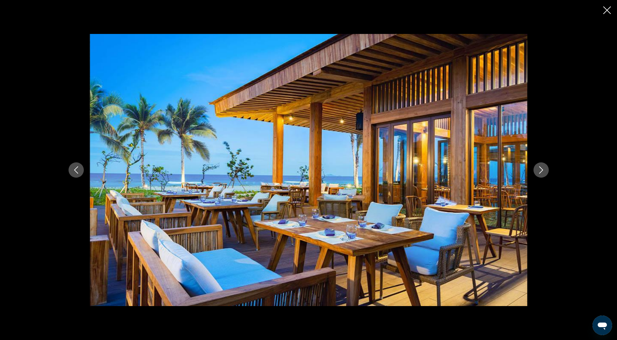
click at [540, 169] on icon "Next image" at bounding box center [540, 169] width 7 height 7
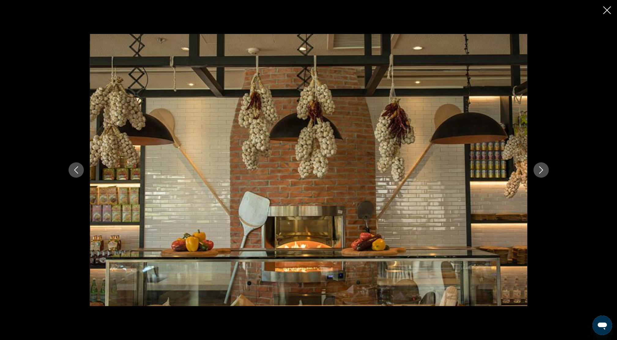
click at [540, 169] on icon "Next image" at bounding box center [540, 169] width 7 height 7
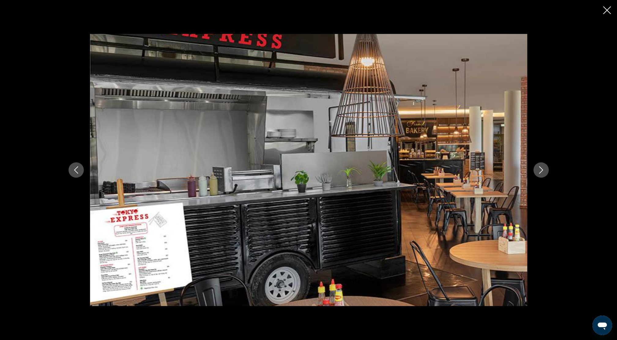
click at [540, 169] on icon "Next image" at bounding box center [540, 169] width 7 height 7
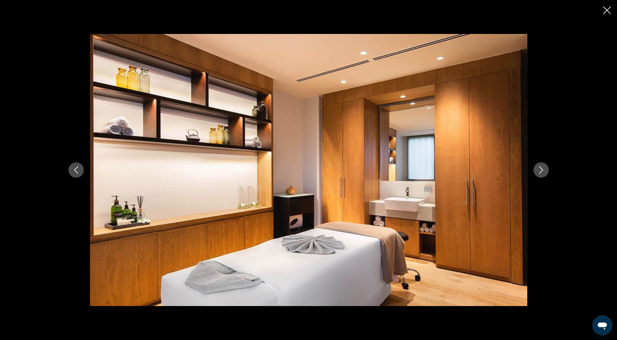
click at [540, 169] on icon "Next image" at bounding box center [540, 169] width 7 height 7
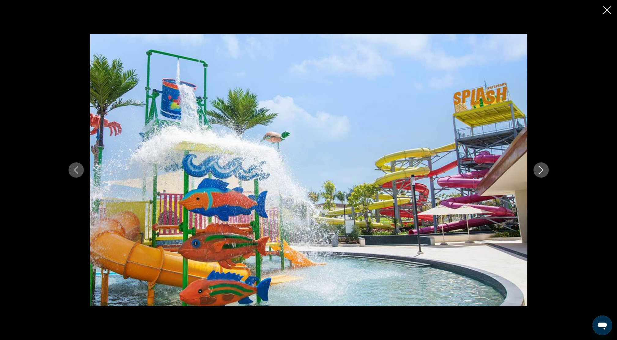
click at [540, 169] on icon "Next image" at bounding box center [540, 169] width 7 height 7
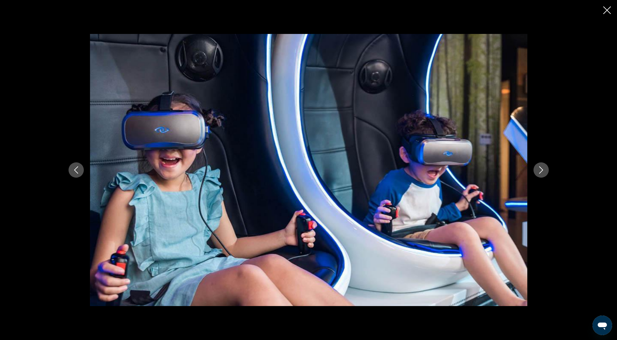
click at [540, 169] on icon "Next image" at bounding box center [540, 169] width 7 height 7
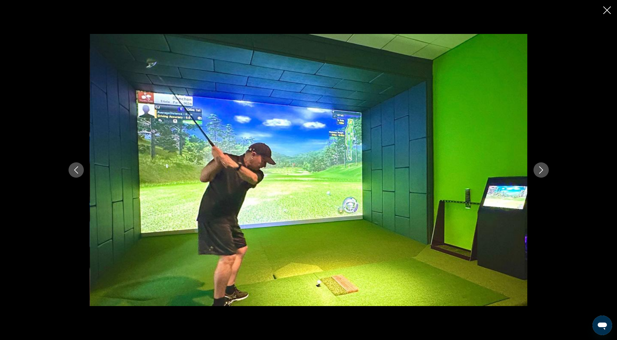
click at [540, 169] on icon "Next image" at bounding box center [540, 169] width 7 height 7
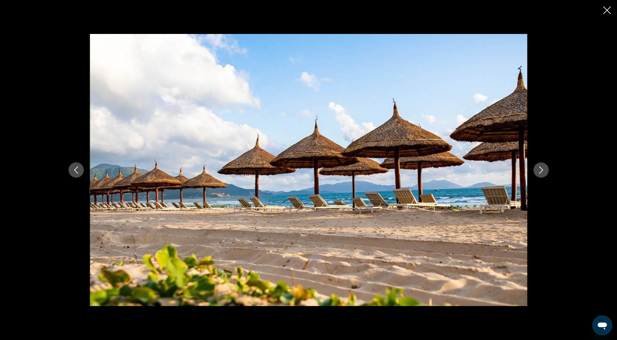
click at [605, 11] on icon "Close slideshow" at bounding box center [607, 10] width 8 height 8
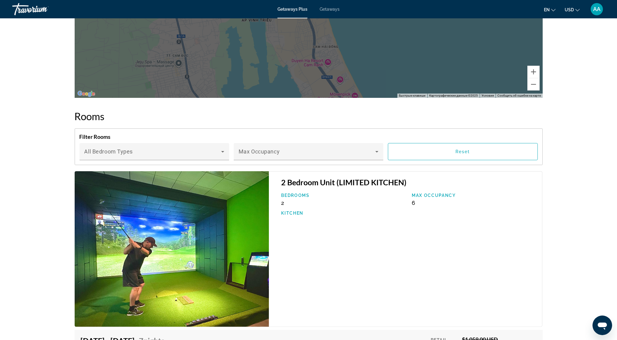
scroll to position [734, 0]
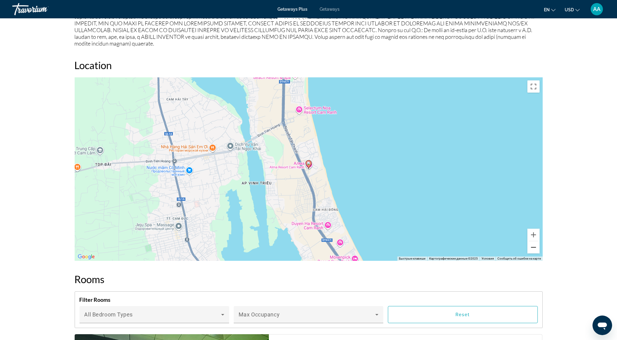
click at [531, 241] on button "Уменьшить" at bounding box center [533, 247] width 12 height 12
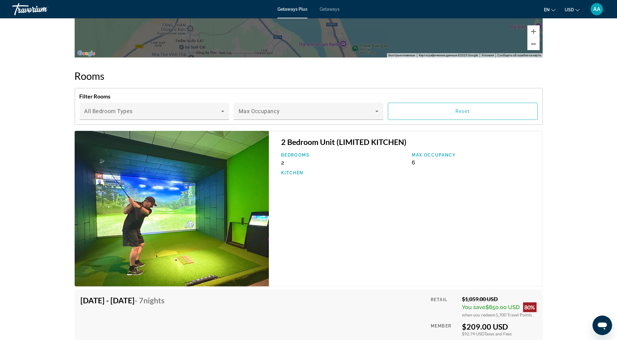
scroll to position [937, 0]
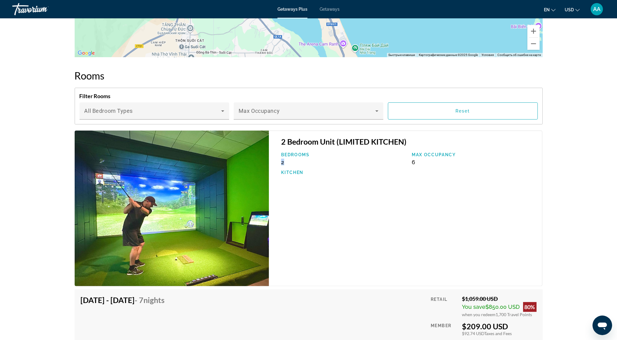
drag, startPoint x: 278, startPoint y: 151, endPoint x: 289, endPoint y: 153, distance: 10.5
click at [289, 153] on div "Bedrooms 2" at bounding box center [343, 158] width 131 height 13
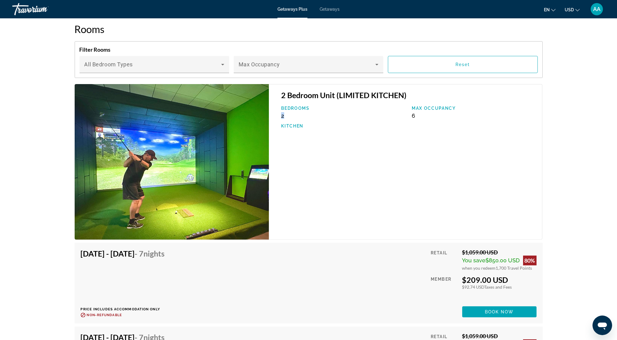
scroll to position [1019, 0]
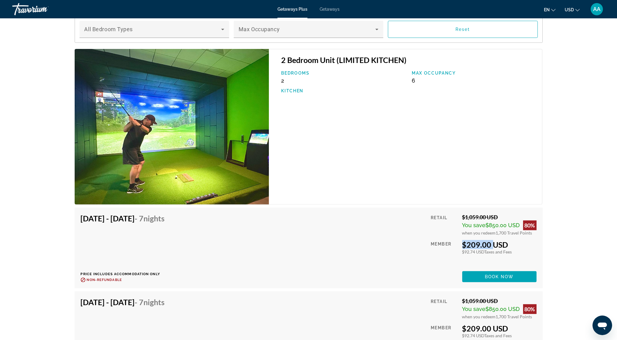
drag, startPoint x: 458, startPoint y: 235, endPoint x: 489, endPoint y: 235, distance: 31.2
click at [489, 235] on div "Retail $1,059.00 USD You save $850.00 USD 80% when you redeem 1,700 Travel Poin…" at bounding box center [482, 248] width 105 height 68
drag, startPoint x: 489, startPoint y: 235, endPoint x: 471, endPoint y: 242, distance: 19.9
click at [471, 242] on div "Retail $1,059.00 USD You save $850.00 USD 80% when you redeem 1,700 Travel Poin…" at bounding box center [482, 248] width 105 height 68
drag, startPoint x: 471, startPoint y: 242, endPoint x: 526, endPoint y: 242, distance: 55.0
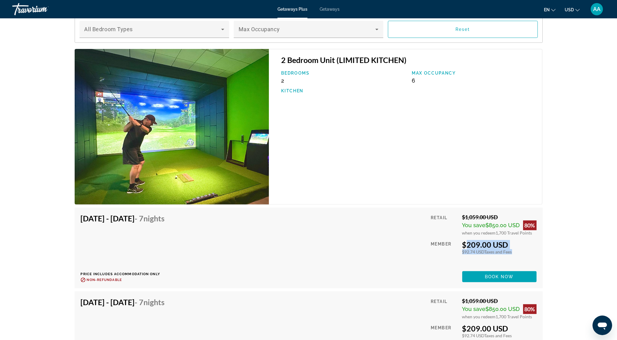
click at [526, 242] on div "$209.00 USD $92.74 USD Taxes and Fees You earn 0 Travel Points" at bounding box center [499, 247] width 74 height 14
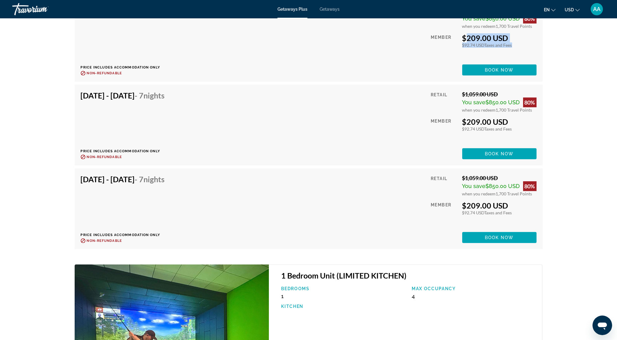
scroll to position [1059, 0]
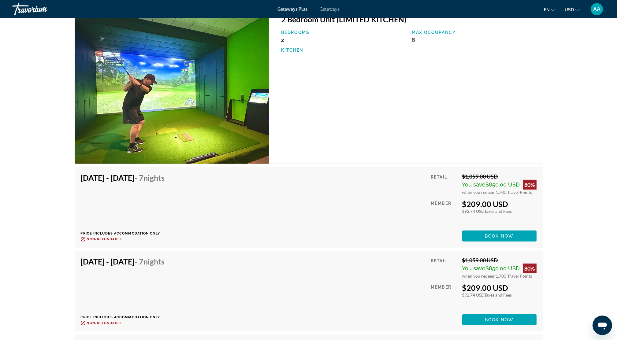
click at [532, 215] on div "Retail $1,059.00 USD You save $850.00 USD 80% when you redeem 1,700 Travel Poin…" at bounding box center [482, 207] width 105 height 68
drag, startPoint x: 464, startPoint y: 196, endPoint x: 505, endPoint y: 201, distance: 41.0
click at [505, 201] on div "$209.00 USD $92.74 USD Taxes and Fees You earn 0 Travel Points" at bounding box center [499, 206] width 74 height 14
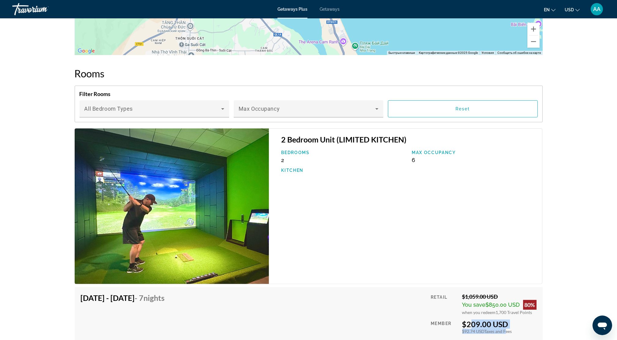
scroll to position [937, 0]
